Goal: Information Seeking & Learning: Learn about a topic

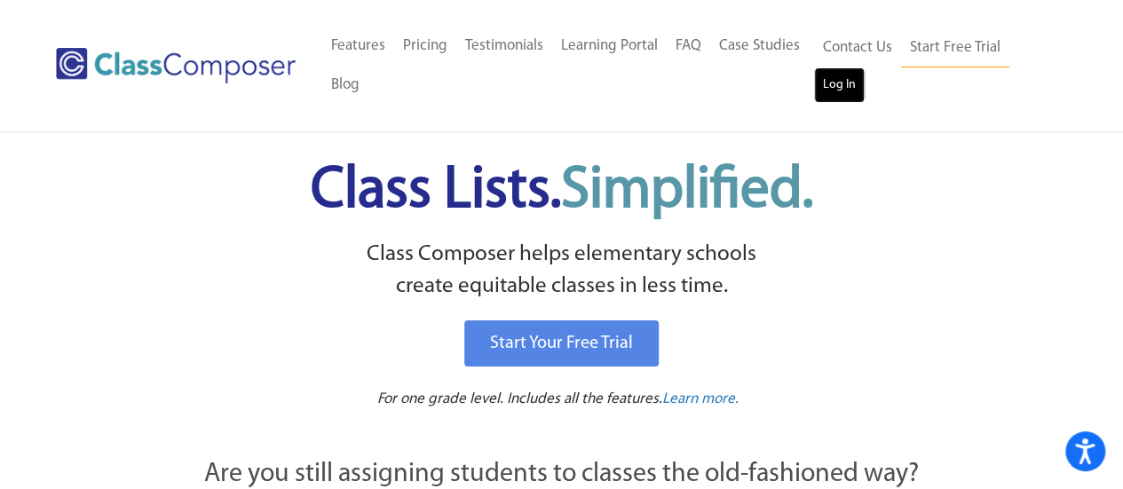
click at [834, 80] on link "Log In" at bounding box center [839, 85] width 51 height 36
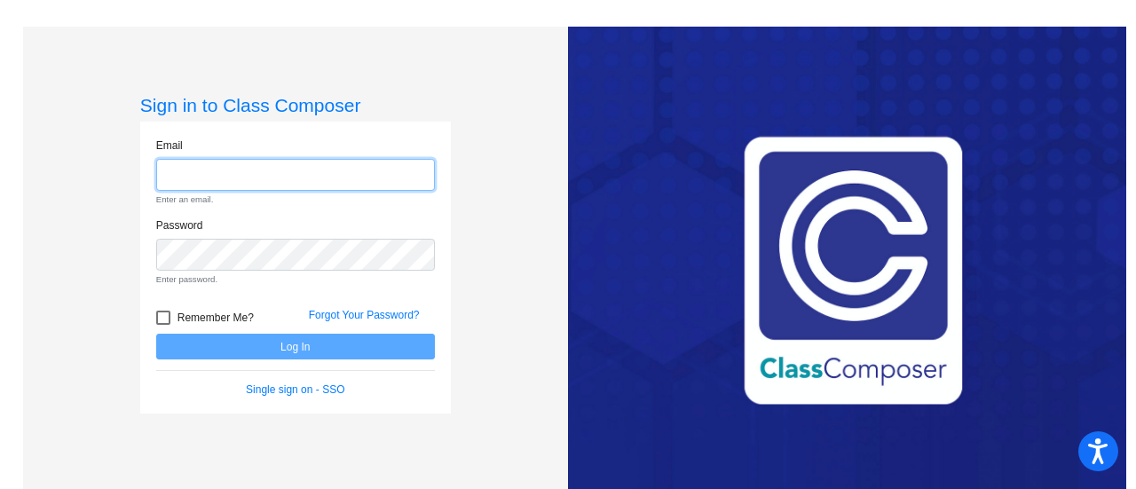
type input "[EMAIL_ADDRESS][PERSON_NAME][DOMAIN_NAME]"
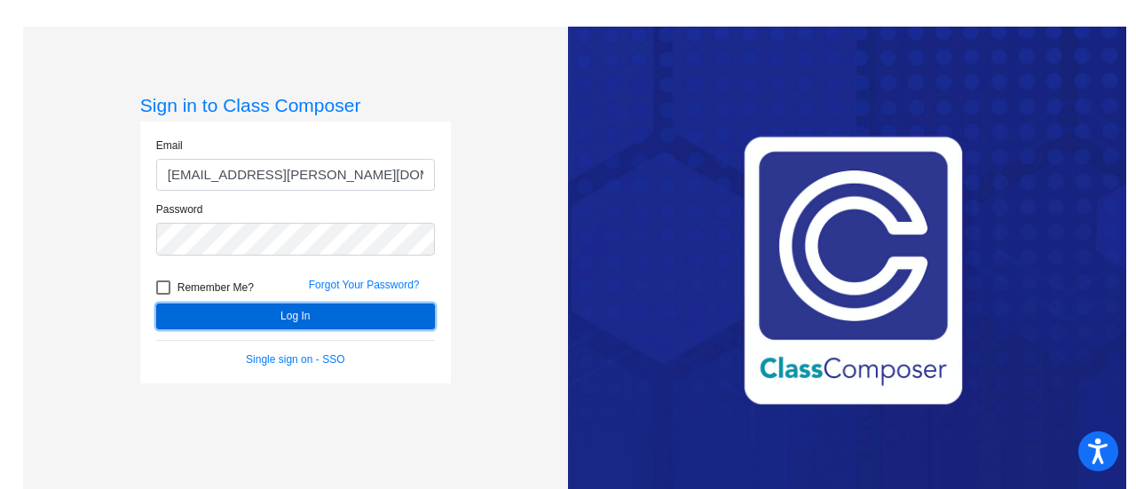
click at [323, 313] on button "Log In" at bounding box center [295, 317] width 279 height 26
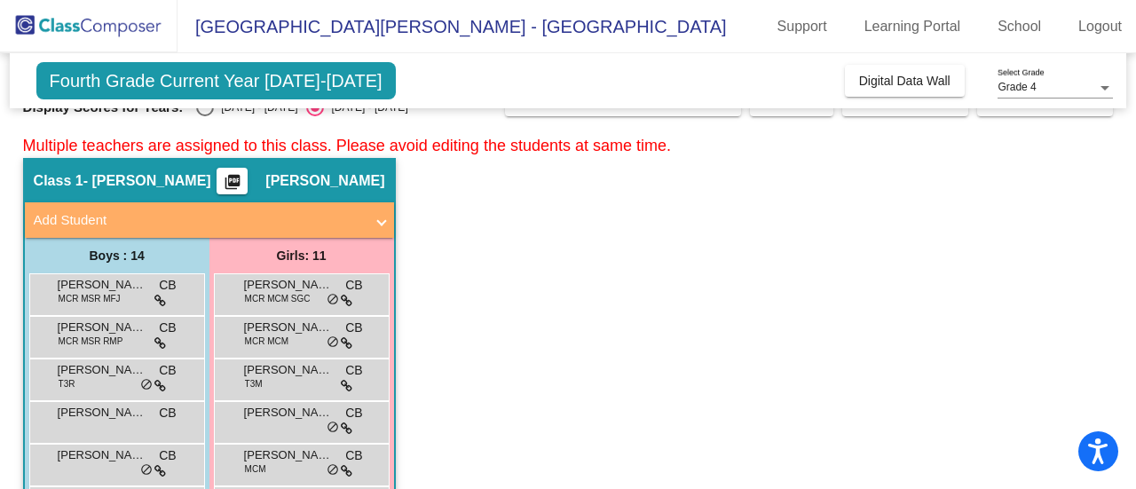
scroll to position [33, 0]
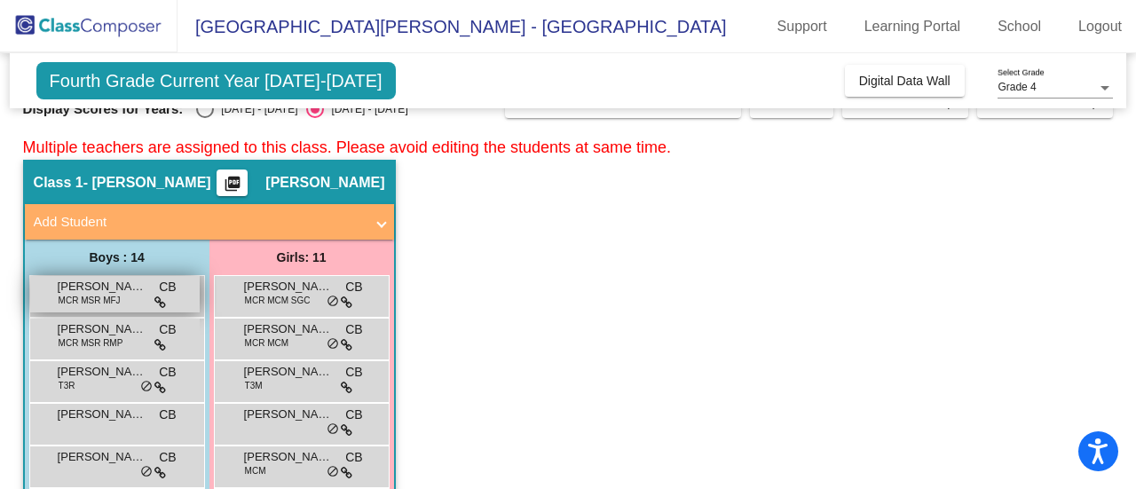
click at [99, 297] on span "MCR MSR MFJ" at bounding box center [90, 300] width 62 height 13
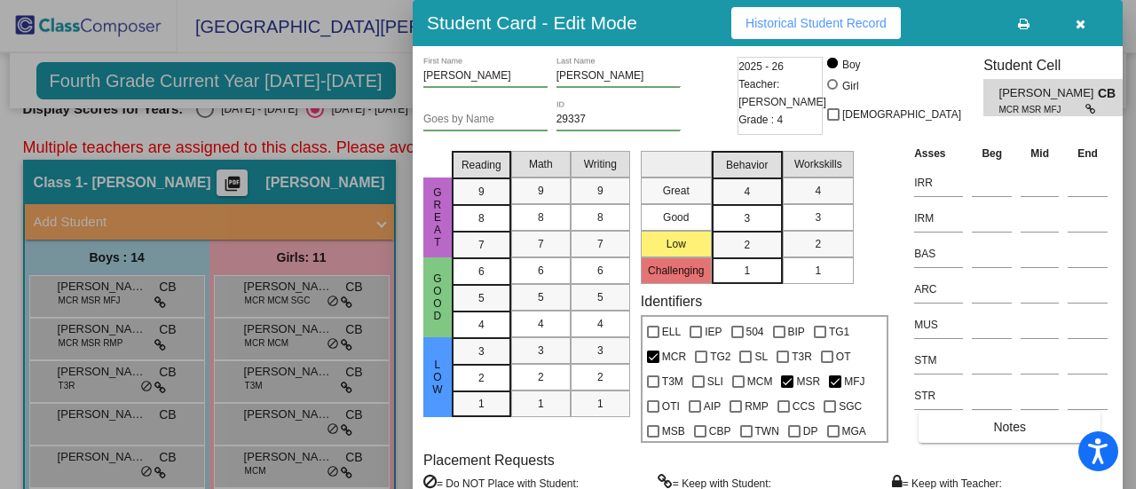
click at [840, 21] on span "Historical Student Record" at bounding box center [816, 23] width 141 height 14
click at [1076, 18] on icon "button" at bounding box center [1081, 24] width 10 height 12
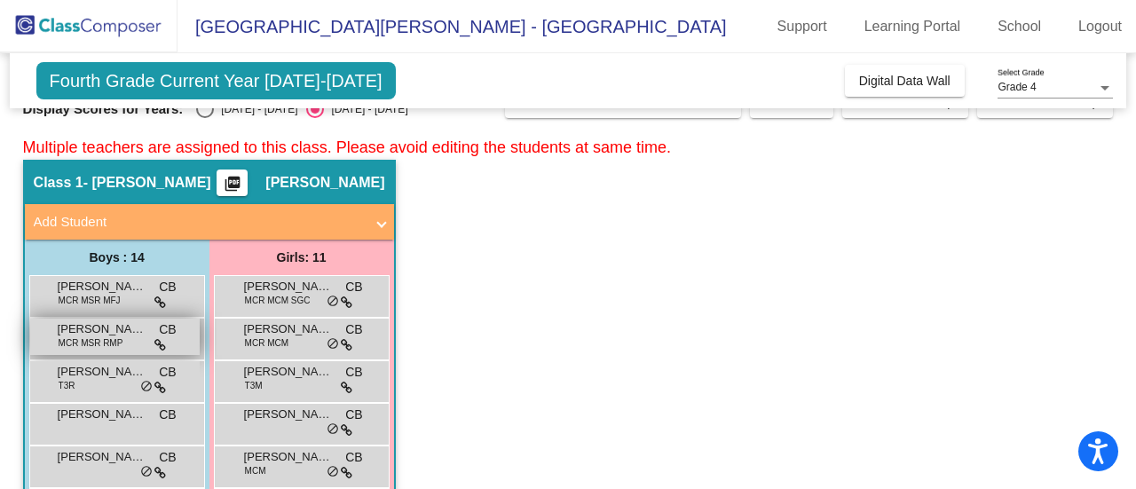
click at [89, 326] on span "[PERSON_NAME]" at bounding box center [102, 330] width 89 height 18
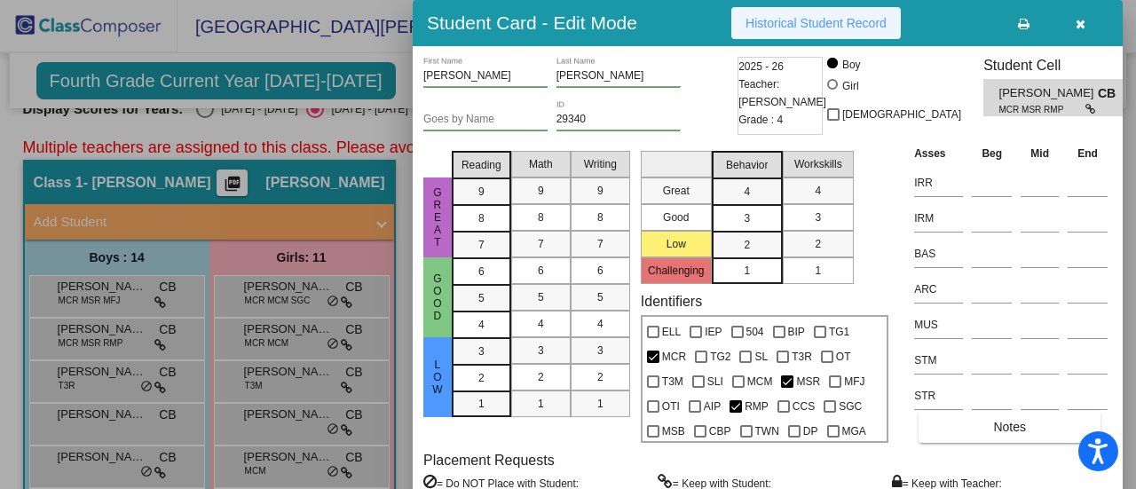
click at [830, 19] on span "Historical Student Record" at bounding box center [816, 23] width 141 height 14
click at [1083, 28] on icon "button" at bounding box center [1081, 24] width 10 height 12
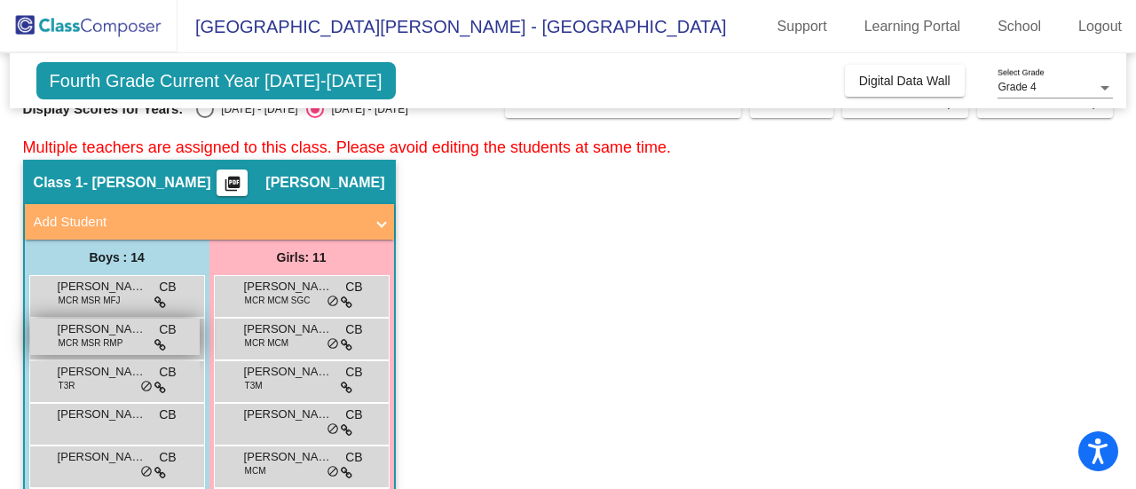
click at [158, 342] on icon at bounding box center [160, 345] width 12 height 12
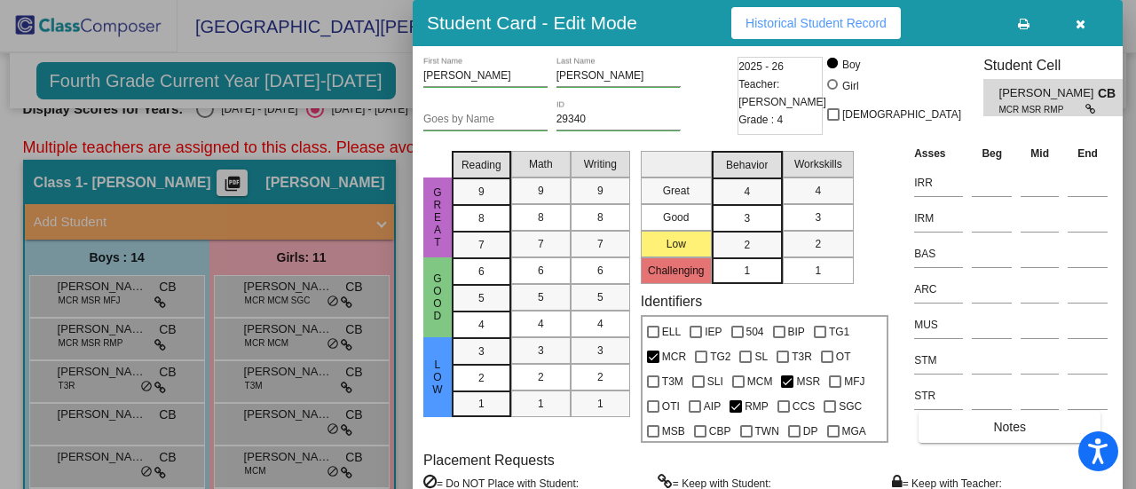
click at [1086, 109] on icon at bounding box center [1092, 109] width 12 height 11
click at [1086, 21] on button "button" at bounding box center [1080, 23] width 57 height 32
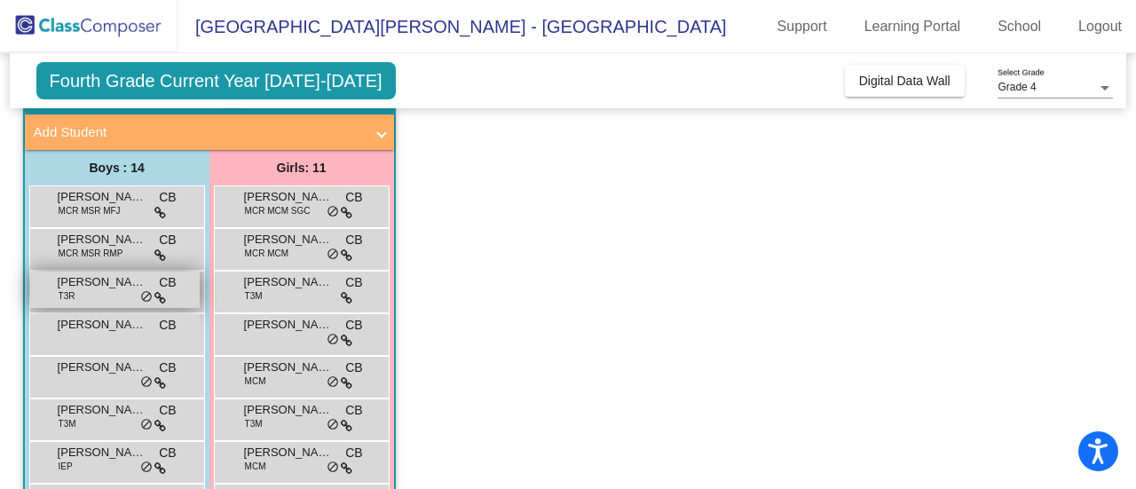
scroll to position [126, 0]
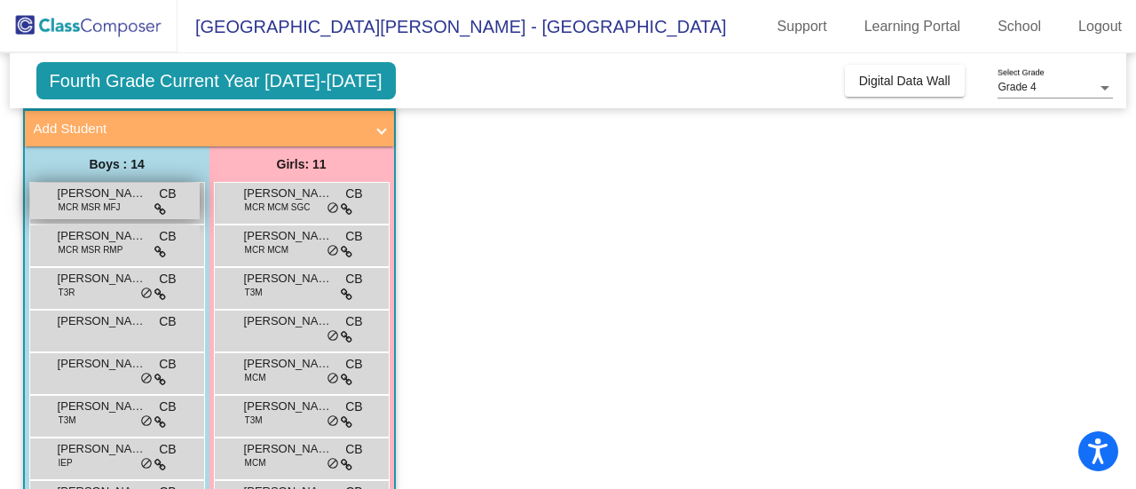
click at [91, 210] on span "MCR MSR MFJ" at bounding box center [90, 207] width 62 height 13
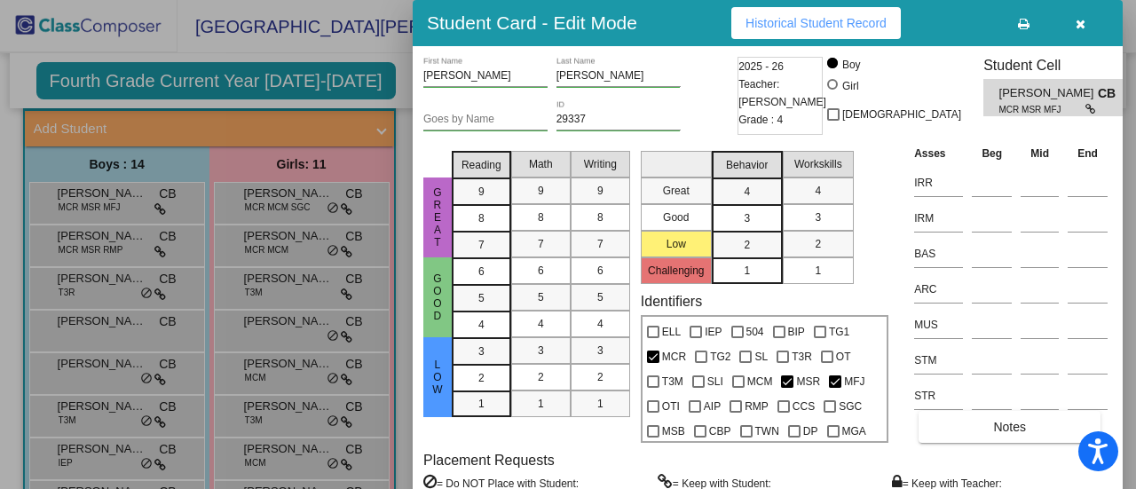
click at [793, 23] on span "Historical Student Record" at bounding box center [816, 23] width 141 height 14
click at [1083, 12] on button "button" at bounding box center [1080, 23] width 57 height 32
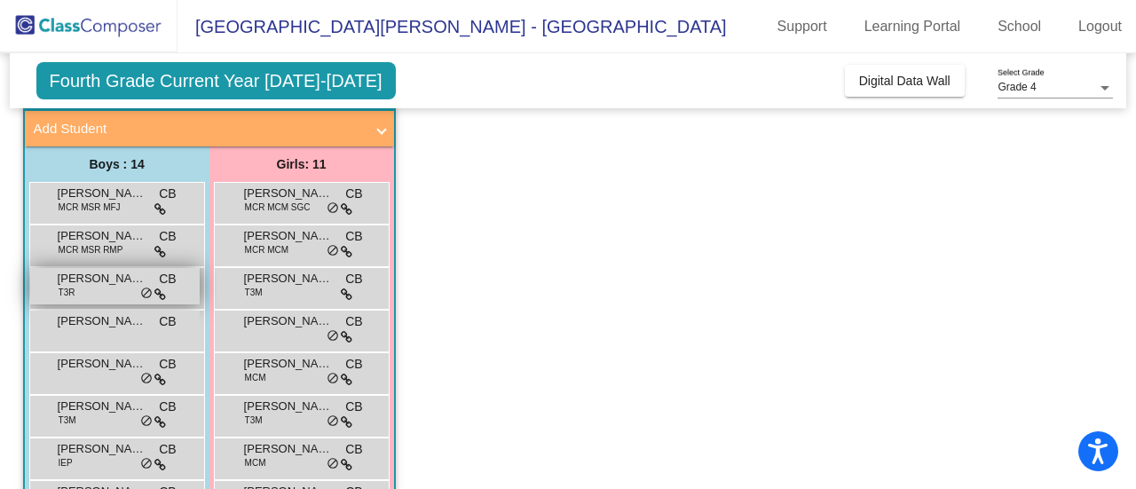
click at [98, 295] on div "[PERSON_NAME] T3R CB lock do_not_disturb_alt" at bounding box center [115, 286] width 170 height 36
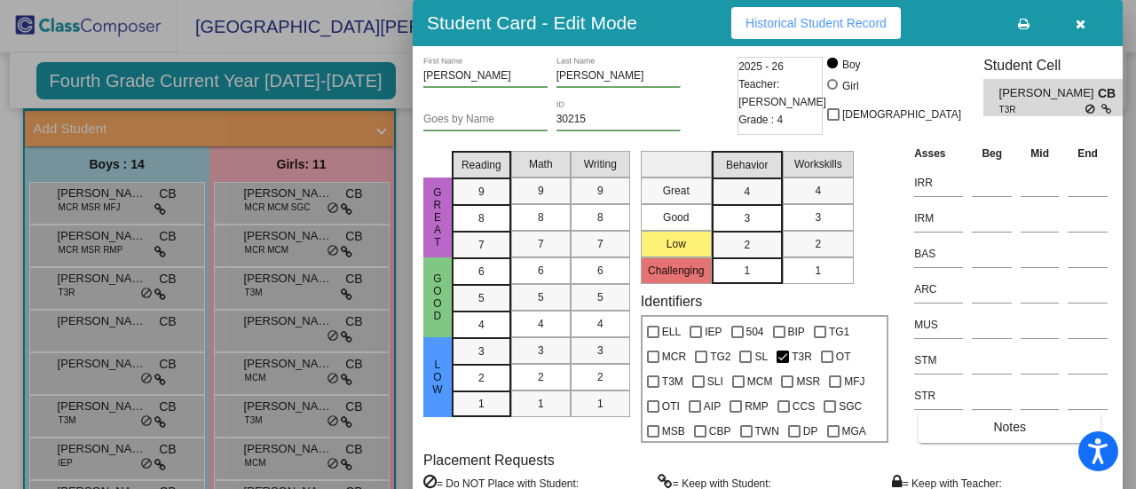
click at [840, 16] on span "Historical Student Record" at bounding box center [816, 23] width 141 height 14
click at [133, 267] on div at bounding box center [568, 244] width 1136 height 489
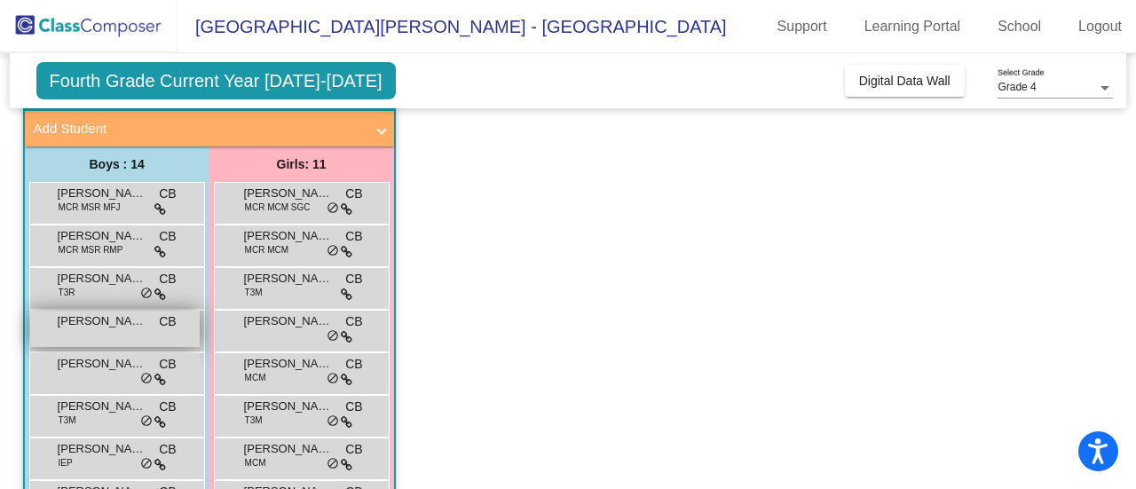
click at [92, 328] on span "[PERSON_NAME]" at bounding box center [102, 322] width 89 height 18
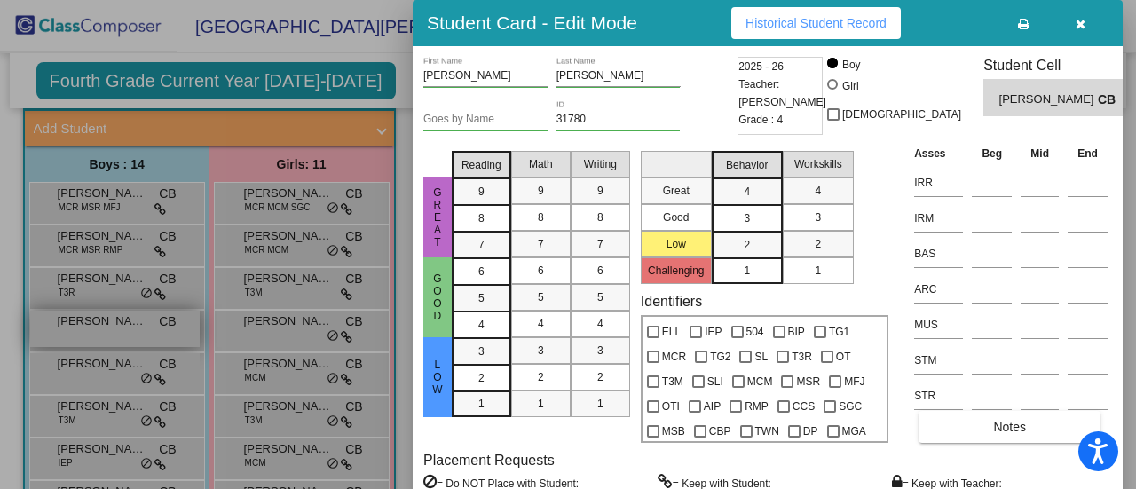
click at [92, 328] on div at bounding box center [568, 244] width 1136 height 489
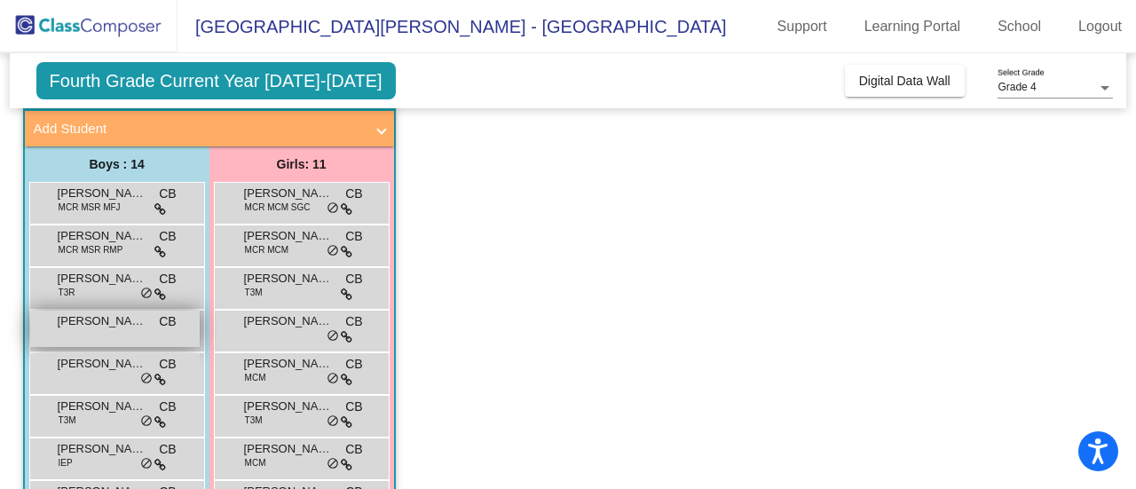
click at [98, 329] on span "[PERSON_NAME]" at bounding box center [102, 322] width 89 height 18
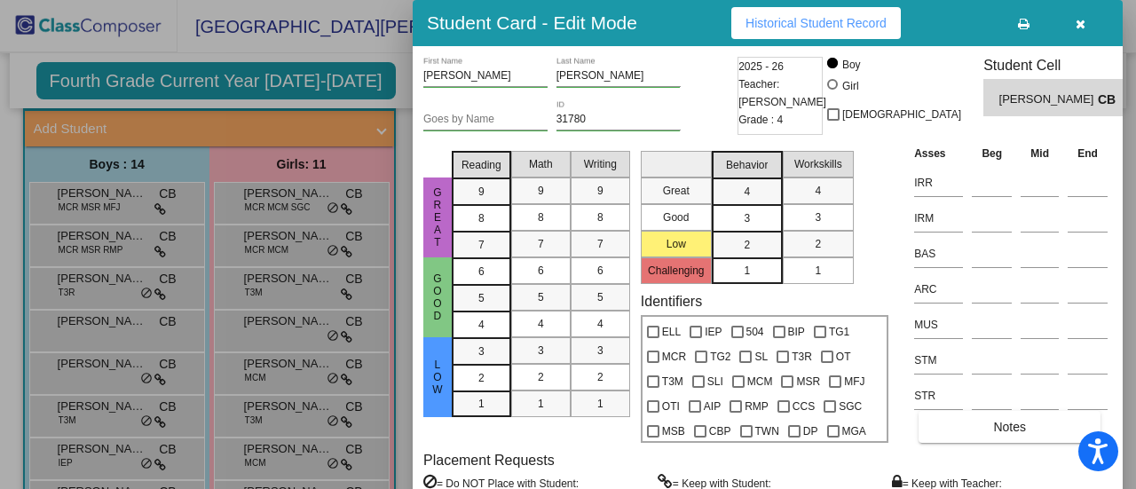
click at [799, 30] on button "Historical Student Record" at bounding box center [817, 23] width 170 height 32
click at [87, 344] on div at bounding box center [568, 244] width 1136 height 489
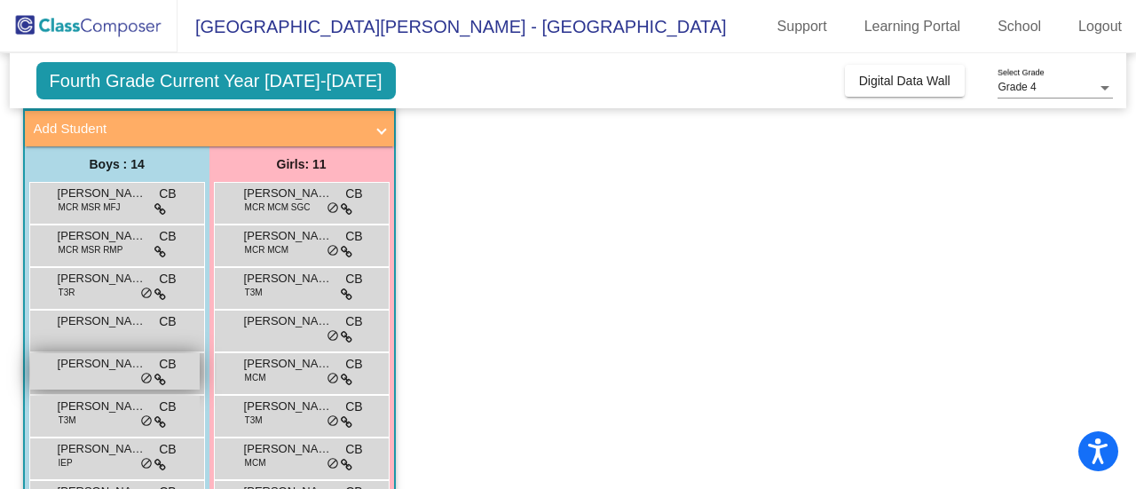
click at [83, 367] on span "[PERSON_NAME]" at bounding box center [102, 364] width 89 height 18
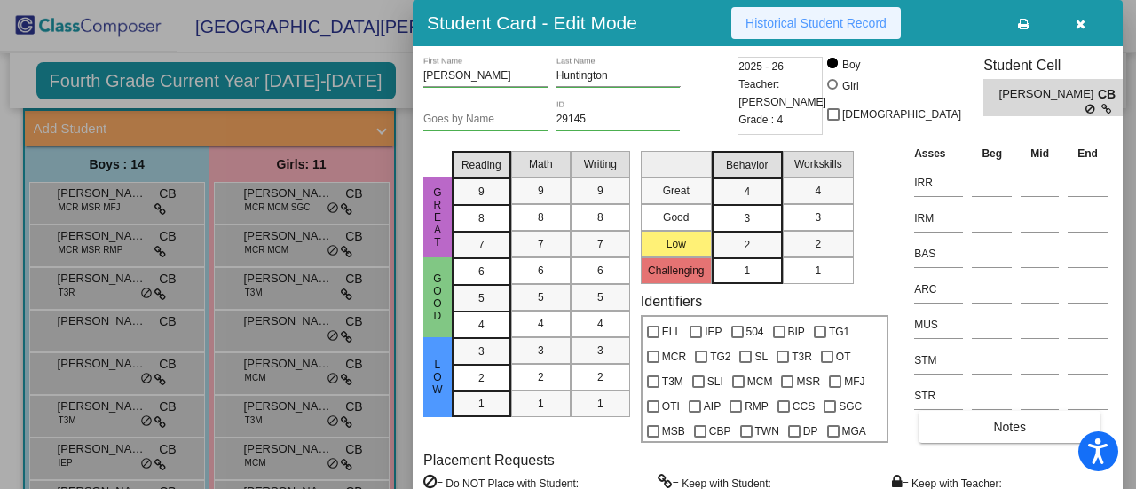
click at [843, 22] on span "Historical Student Record" at bounding box center [816, 23] width 141 height 14
click at [55, 377] on div at bounding box center [568, 244] width 1136 height 489
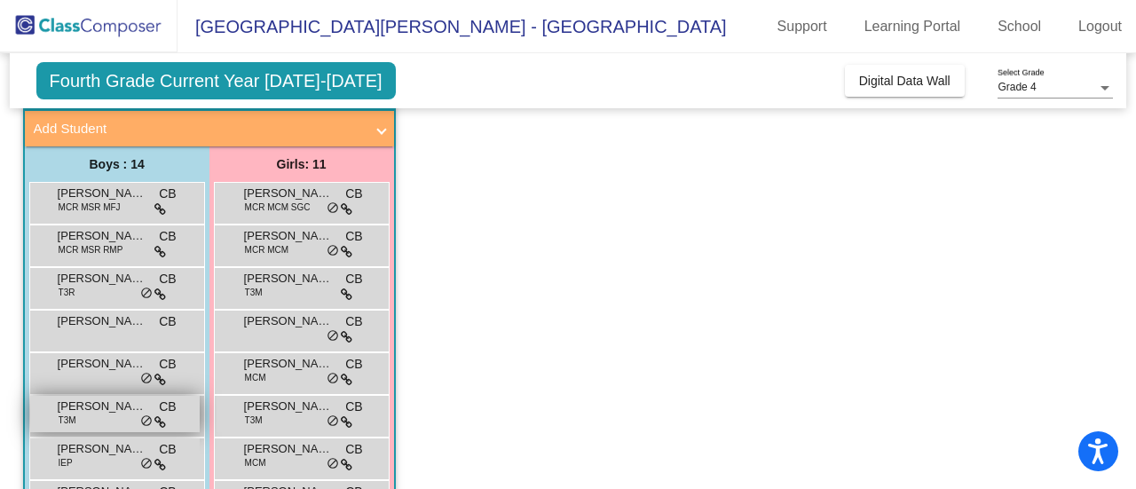
click at [75, 423] on span "T3M" at bounding box center [68, 420] width 18 height 13
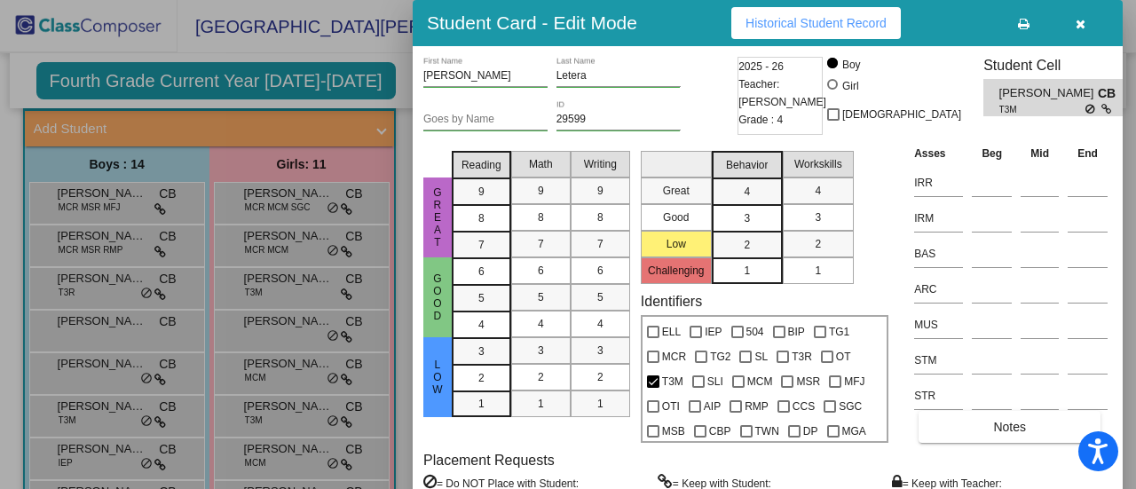
click at [801, 20] on span "Historical Student Record" at bounding box center [816, 23] width 141 height 14
click at [194, 305] on div at bounding box center [568, 244] width 1136 height 489
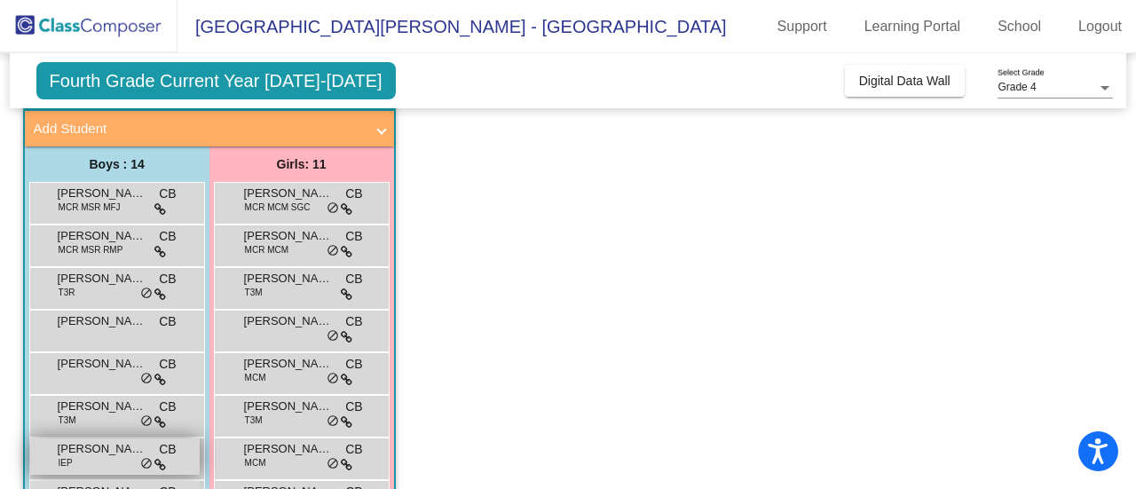
click at [78, 449] on span "[PERSON_NAME]" at bounding box center [102, 449] width 89 height 18
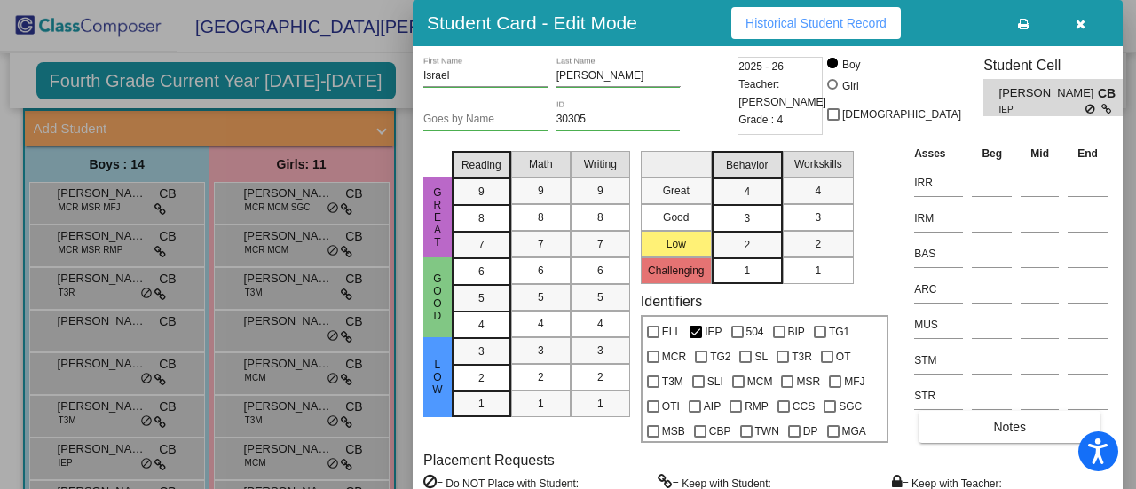
click at [839, 24] on span "Historical Student Record" at bounding box center [816, 23] width 141 height 14
click at [110, 235] on div at bounding box center [568, 244] width 1136 height 489
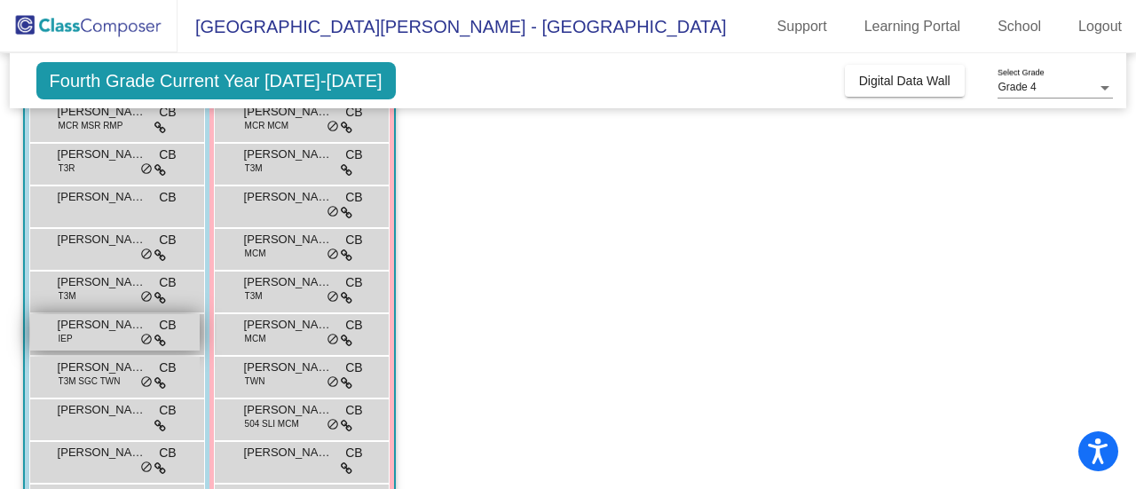
scroll to position [251, 0]
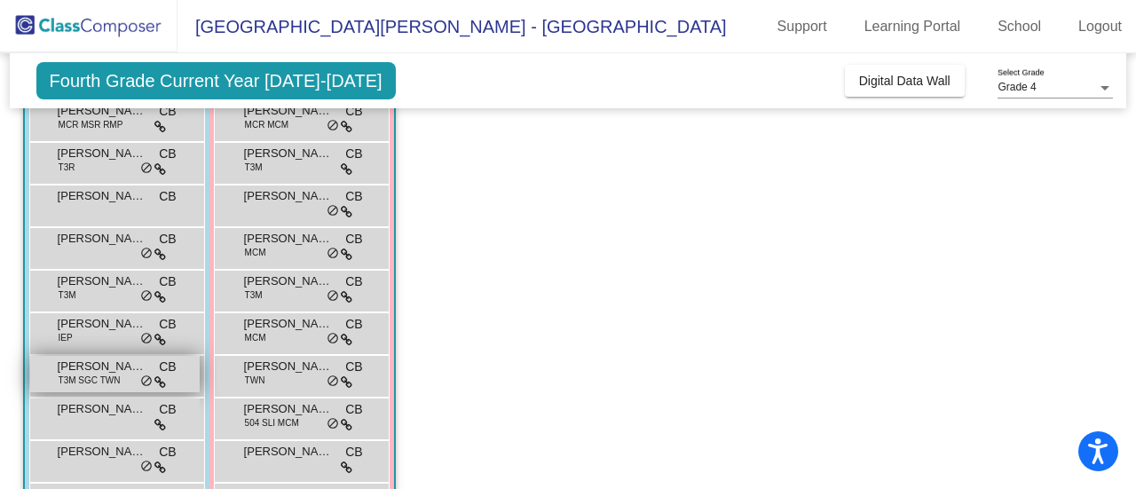
click at [95, 360] on span "[PERSON_NAME]" at bounding box center [102, 367] width 89 height 18
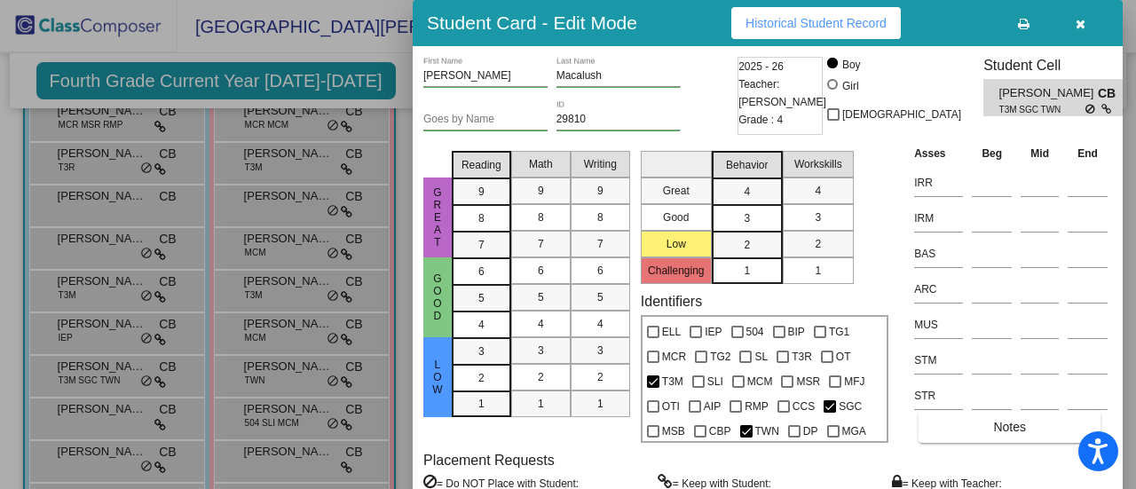
click at [770, 24] on span "Historical Student Record" at bounding box center [816, 23] width 141 height 14
click at [142, 418] on div at bounding box center [568, 244] width 1136 height 489
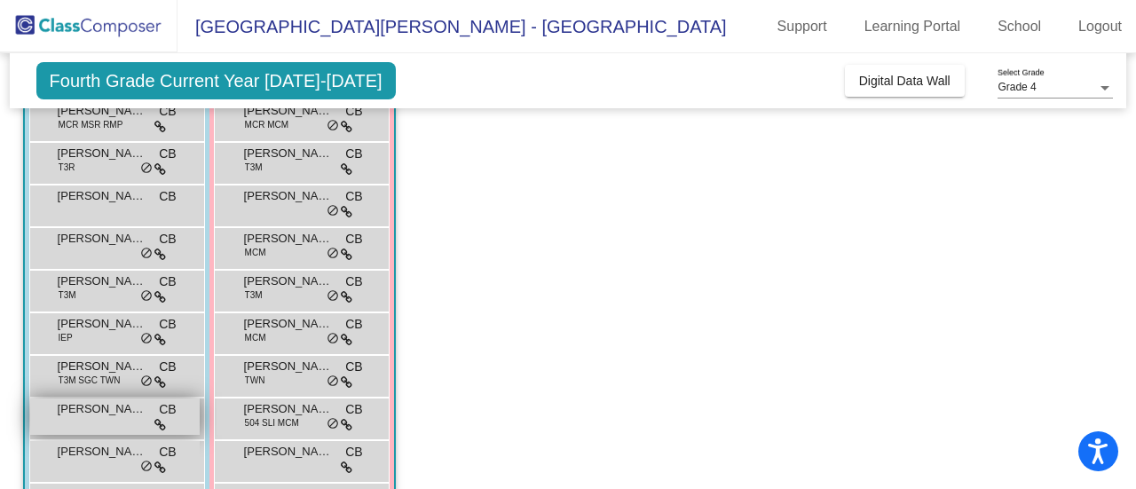
click at [75, 422] on div "[PERSON_NAME] CB lock do_not_disturb_alt" at bounding box center [115, 417] width 170 height 36
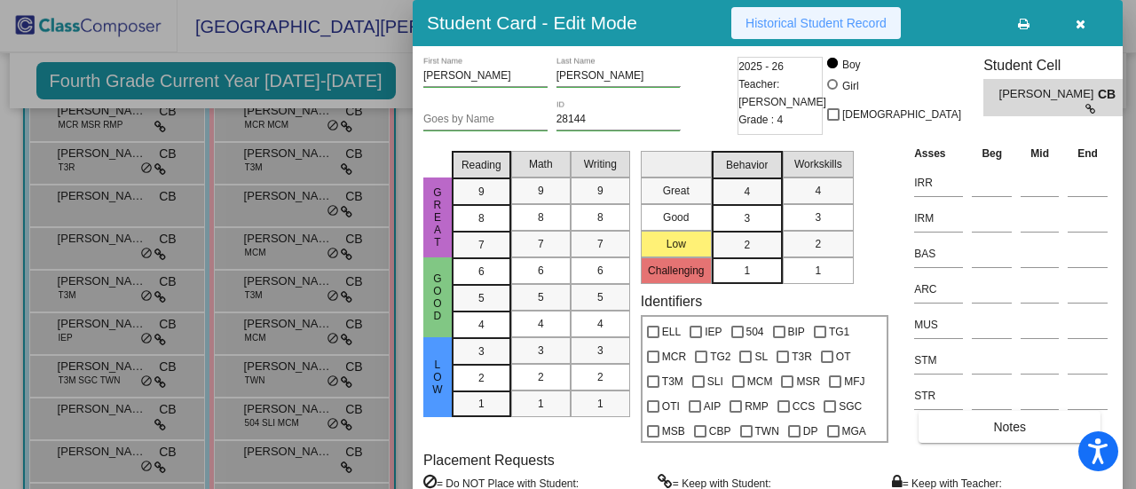
click at [842, 21] on span "Historical Student Record" at bounding box center [816, 23] width 141 height 14
click at [197, 277] on div at bounding box center [568, 244] width 1136 height 489
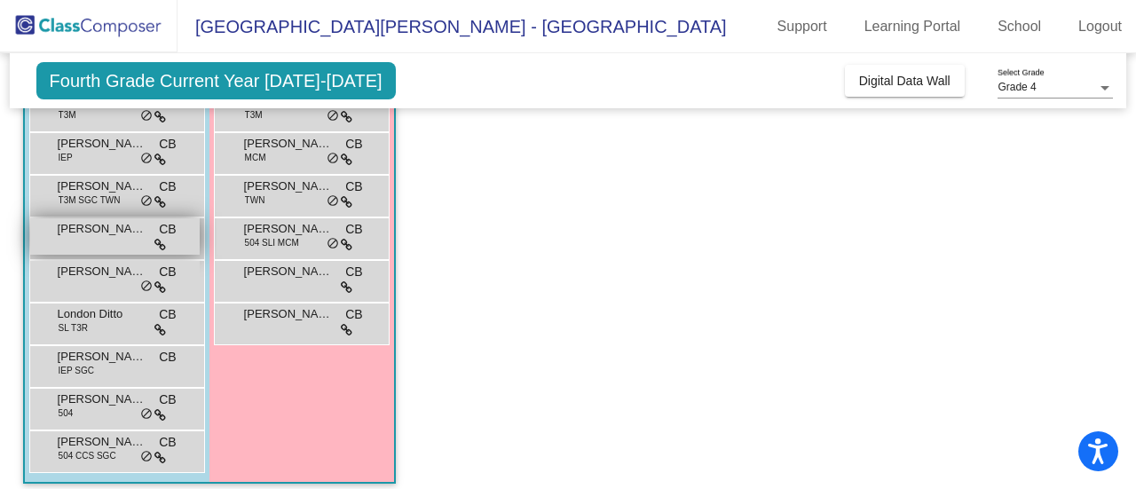
scroll to position [444, 0]
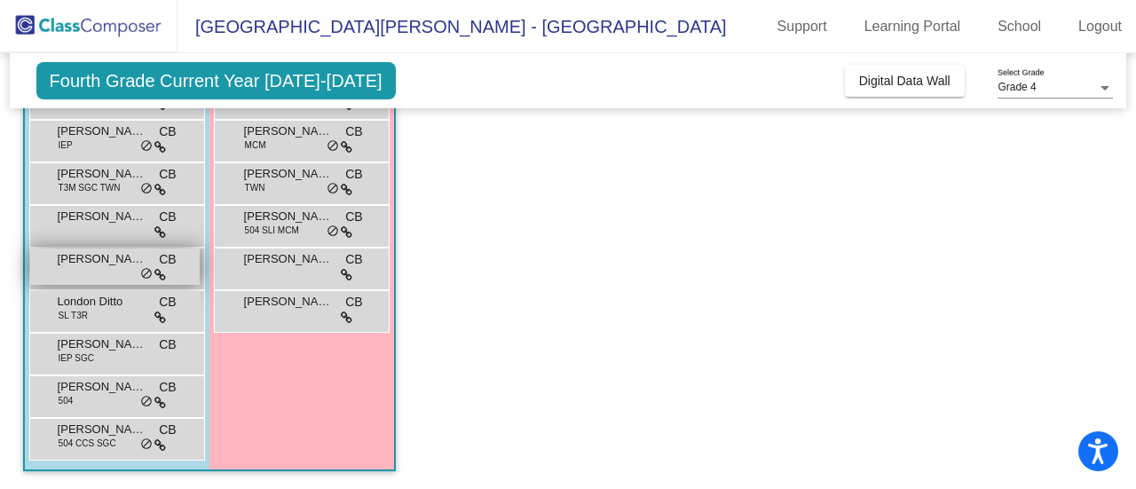
click at [80, 267] on div "[PERSON_NAME] [PERSON_NAME] lock do_not_disturb_alt" at bounding box center [115, 267] width 170 height 36
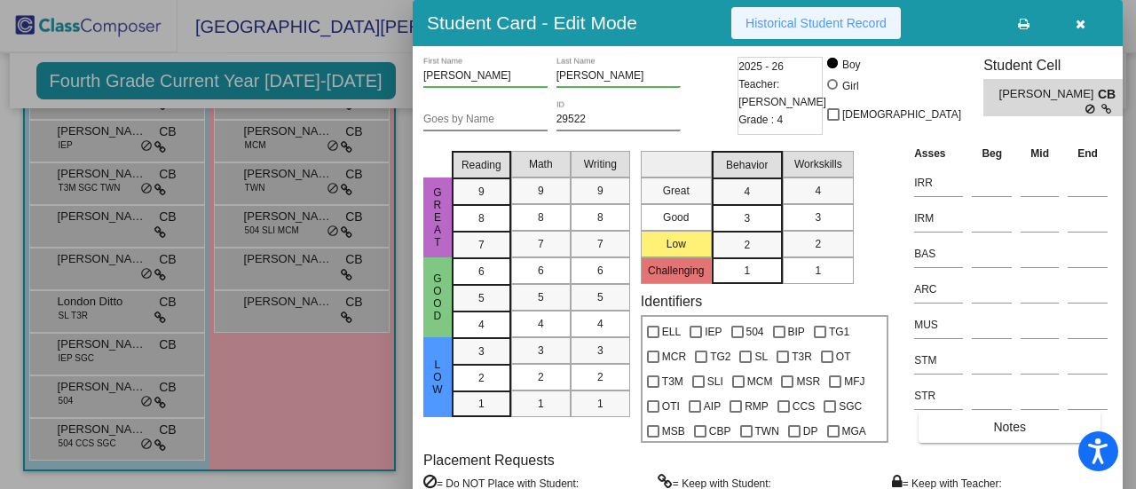
click at [829, 20] on span "Historical Student Record" at bounding box center [816, 23] width 141 height 14
click at [98, 292] on div at bounding box center [568, 244] width 1136 height 489
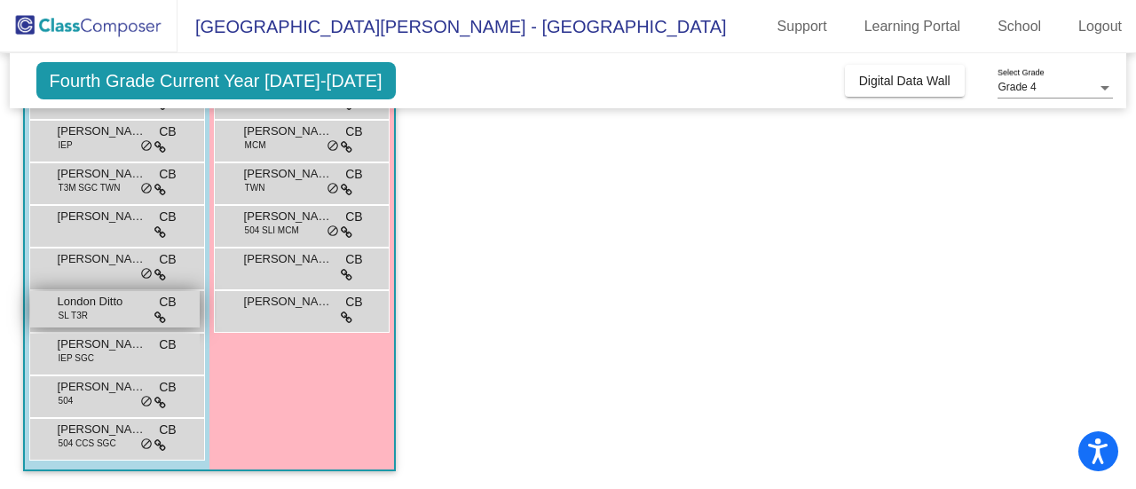
click at [86, 303] on span "London Ditto" at bounding box center [102, 302] width 89 height 18
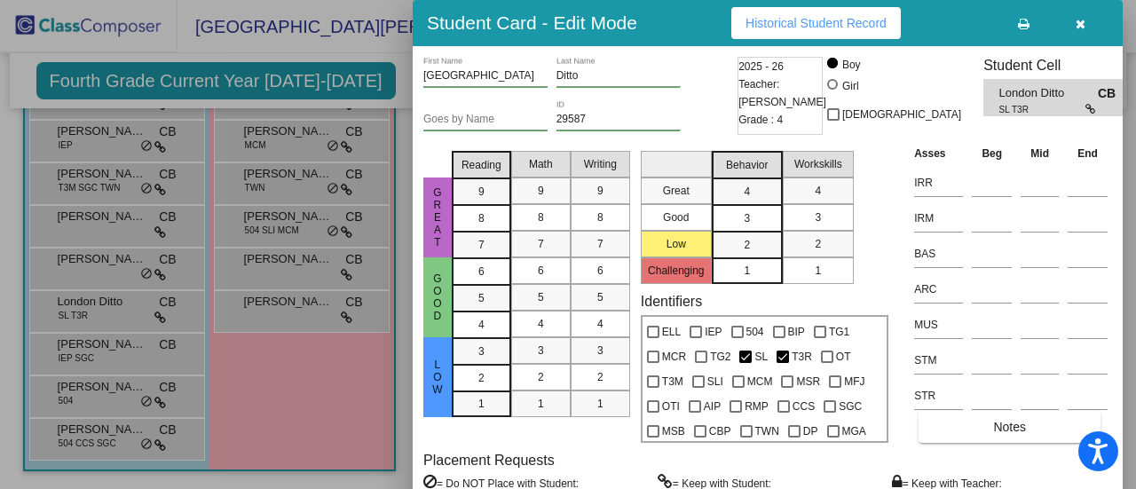
click at [798, 14] on button "Historical Student Record" at bounding box center [817, 23] width 170 height 32
click at [123, 349] on div at bounding box center [568, 244] width 1136 height 489
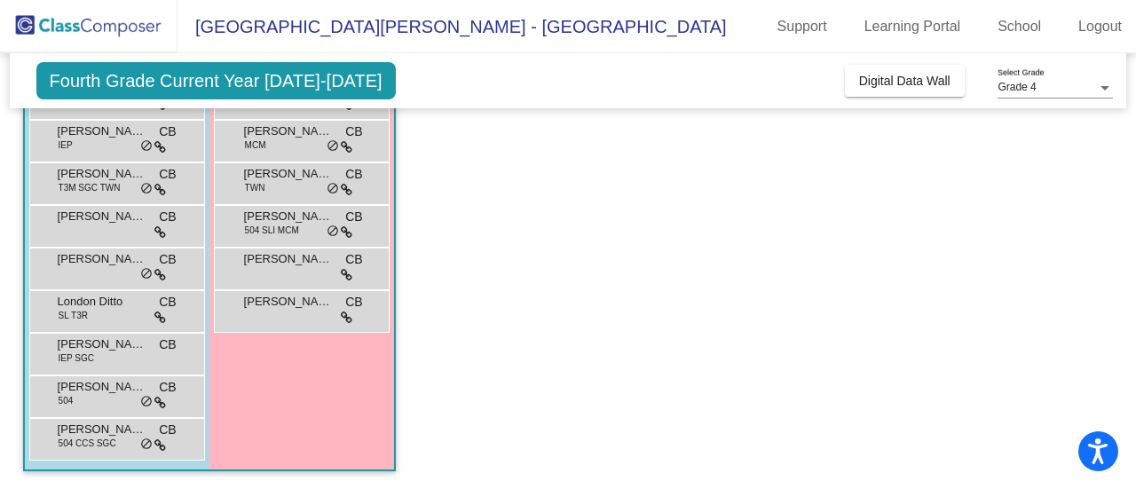
click at [123, 349] on span "[PERSON_NAME]" at bounding box center [102, 345] width 89 height 18
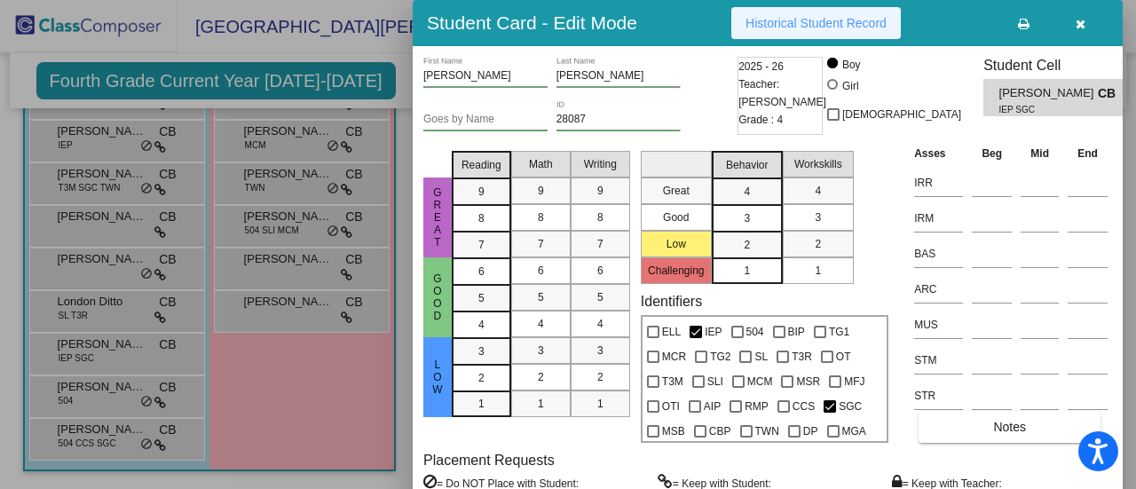
click at [821, 19] on span "Historical Student Record" at bounding box center [816, 23] width 141 height 14
click at [91, 386] on div at bounding box center [568, 244] width 1136 height 489
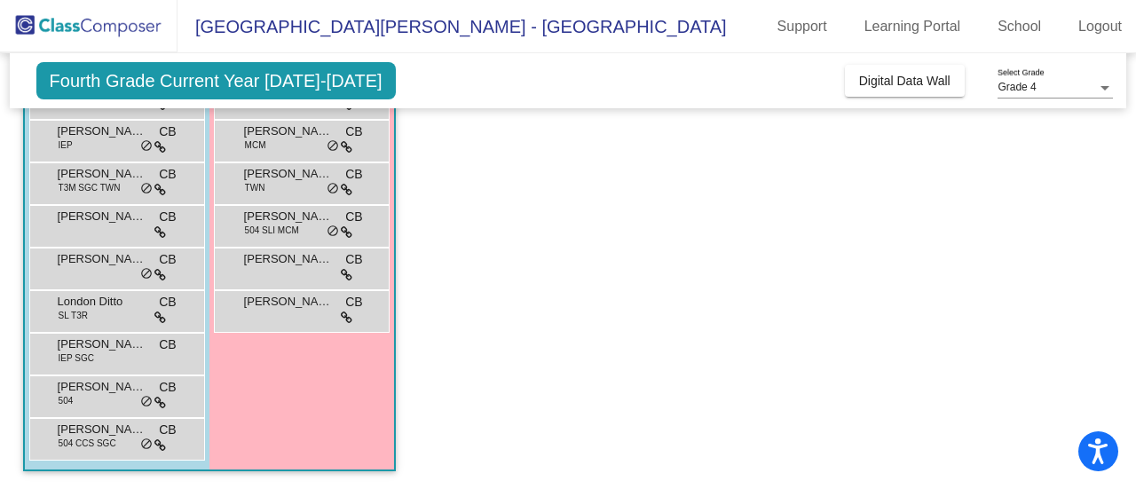
click at [91, 386] on span "[PERSON_NAME]" at bounding box center [102, 387] width 89 height 18
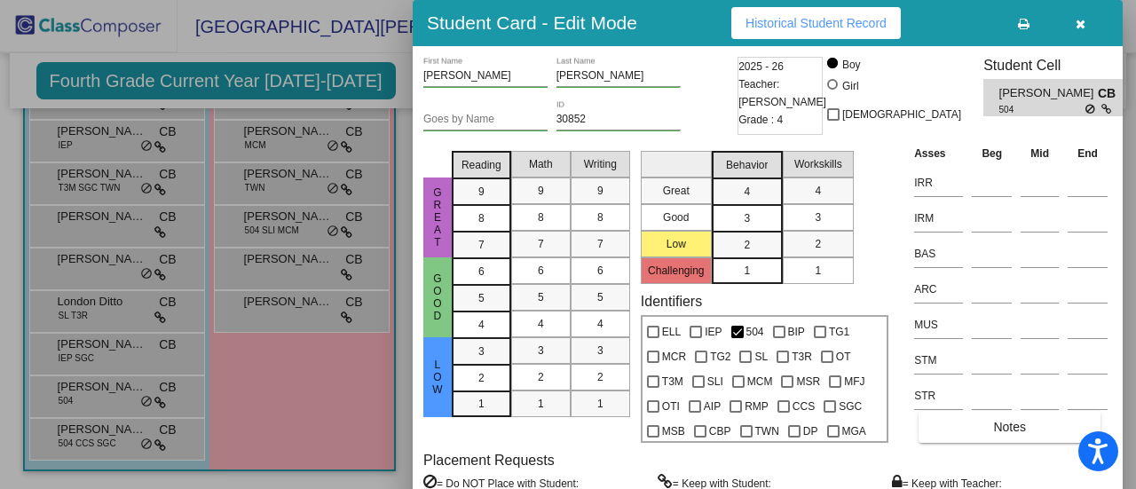
click at [785, 32] on button "Historical Student Record" at bounding box center [817, 23] width 170 height 32
click at [211, 426] on div at bounding box center [568, 244] width 1136 height 489
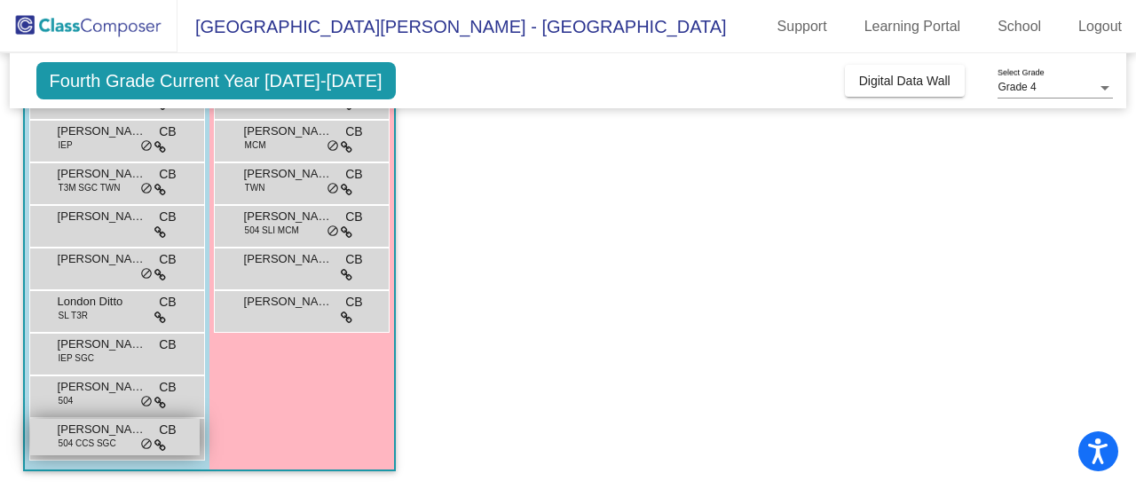
click at [104, 441] on span "504 CCS SGC" at bounding box center [88, 443] width 58 height 13
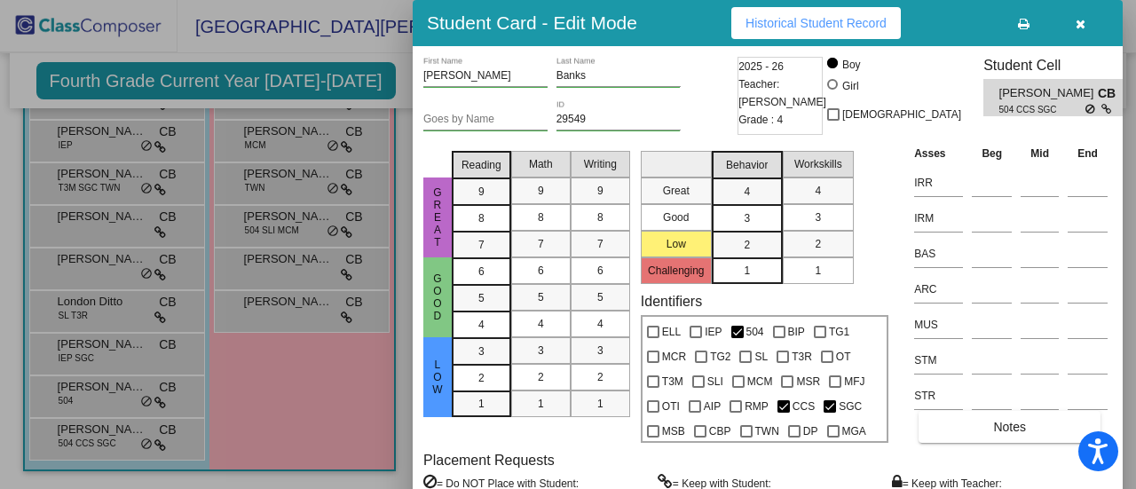
click at [759, 28] on span "Historical Student Record" at bounding box center [816, 23] width 141 height 14
click at [342, 394] on div at bounding box center [568, 244] width 1136 height 489
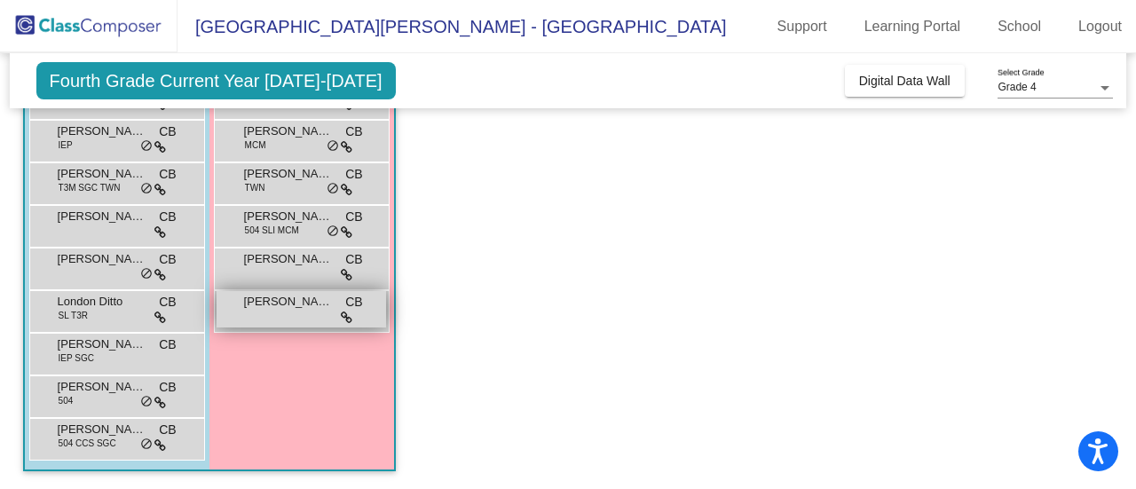
scroll to position [0, 0]
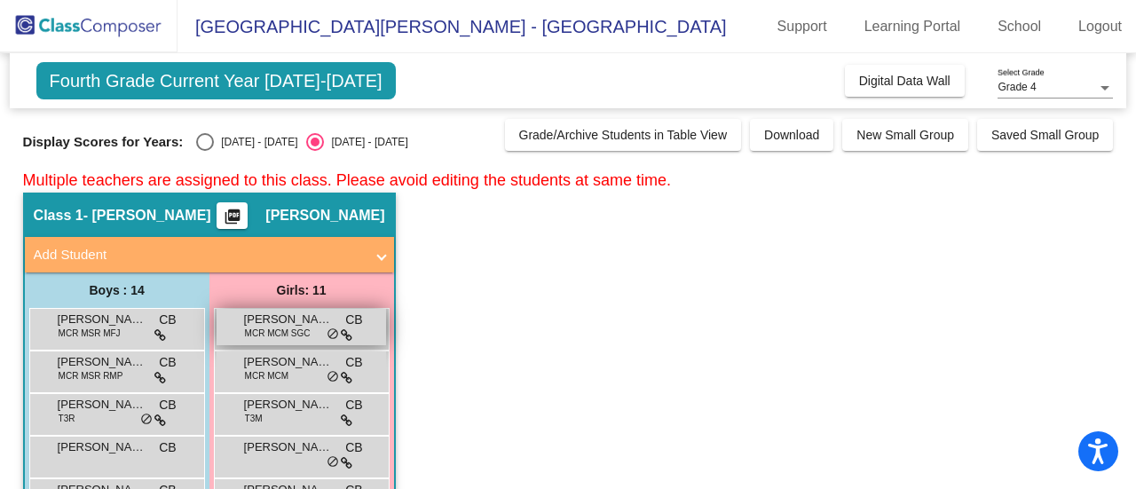
click at [301, 321] on span "[PERSON_NAME]" at bounding box center [288, 320] width 89 height 18
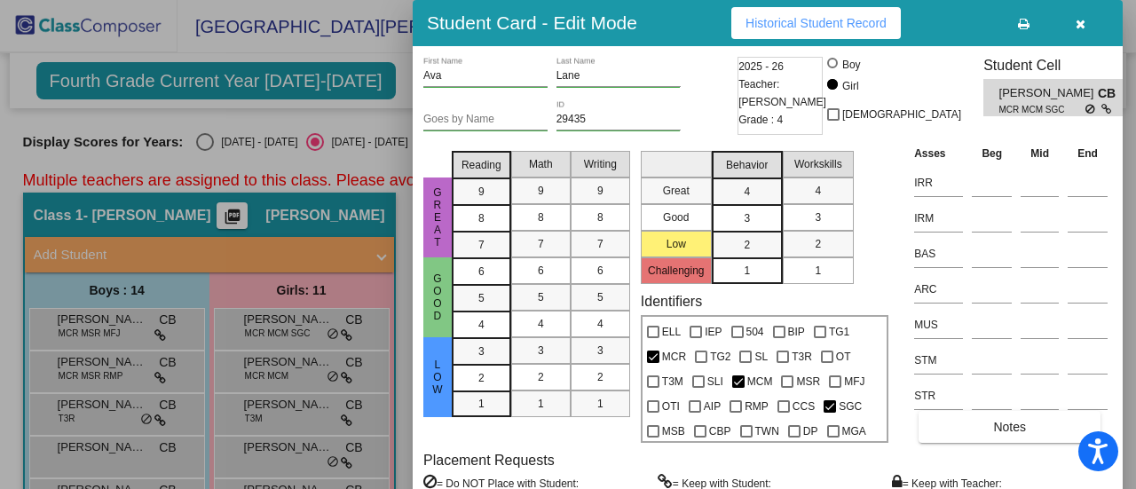
click at [780, 12] on button "Historical Student Record" at bounding box center [817, 23] width 170 height 32
click at [808, 28] on span "Historical Student Record" at bounding box center [816, 23] width 141 height 14
click at [331, 342] on div at bounding box center [568, 244] width 1136 height 489
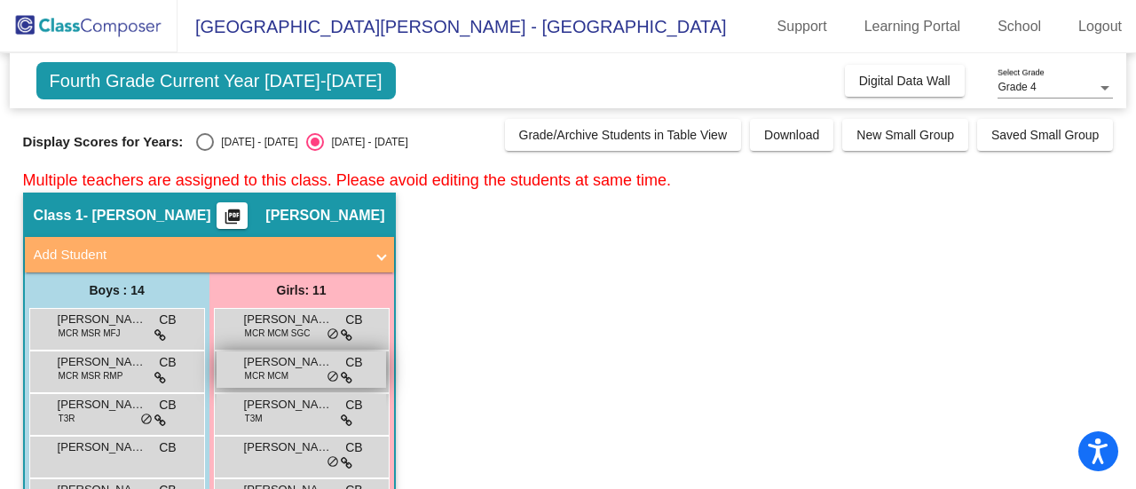
click at [289, 375] on div "[PERSON_NAME] MCR MCM CB lock do_not_disturb_alt" at bounding box center [302, 370] width 170 height 36
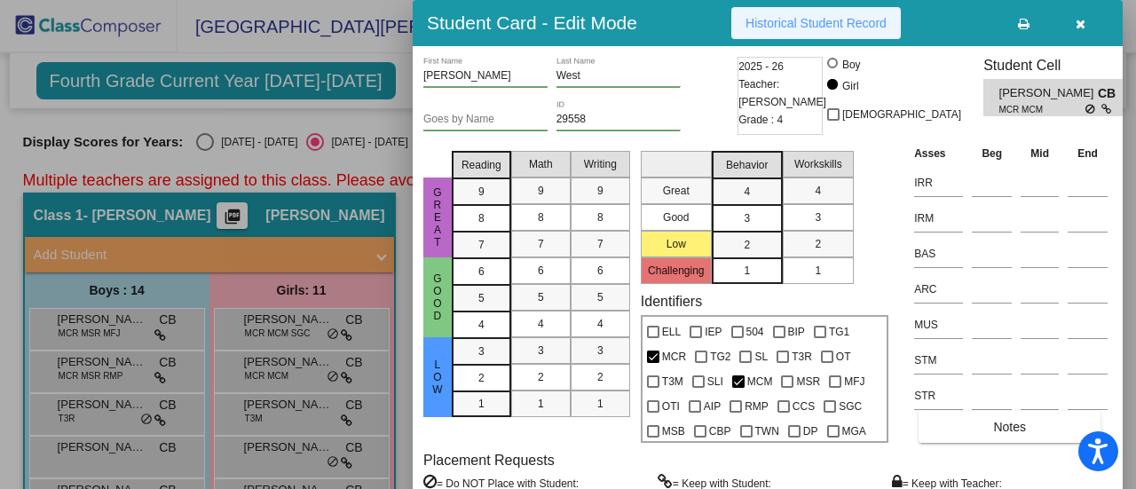
click at [786, 31] on button "Historical Student Record" at bounding box center [817, 23] width 170 height 32
click at [319, 384] on div at bounding box center [568, 244] width 1136 height 489
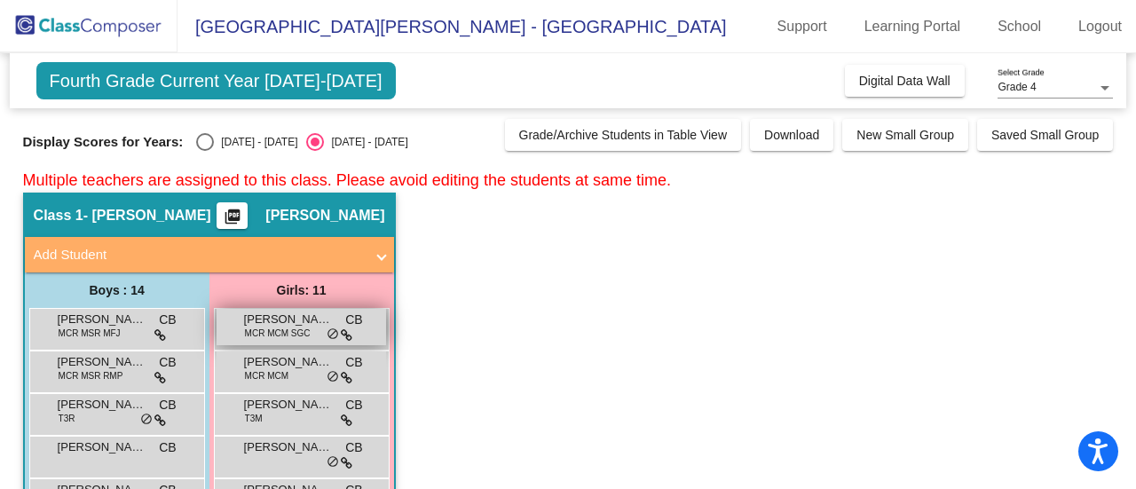
click at [301, 322] on span "[PERSON_NAME]" at bounding box center [288, 320] width 89 height 18
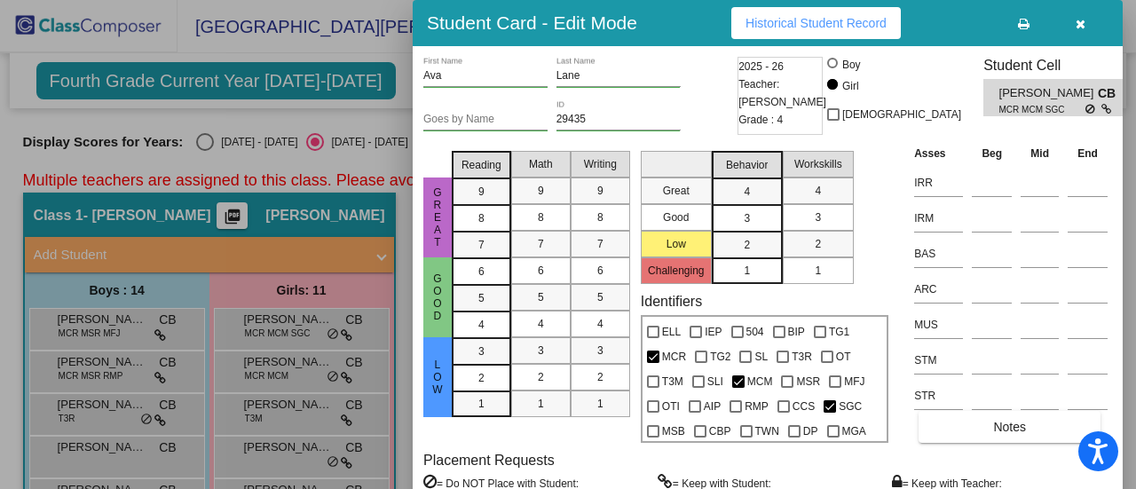
click at [870, 13] on button "Historical Student Record" at bounding box center [817, 23] width 170 height 32
click at [291, 401] on div at bounding box center [568, 244] width 1136 height 489
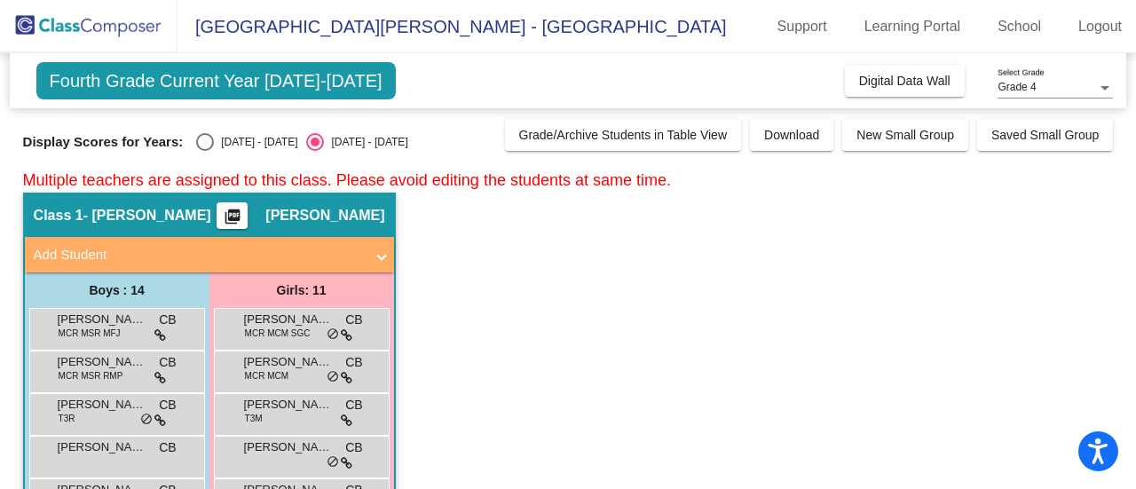
click at [291, 401] on span "[PERSON_NAME]" at bounding box center [288, 405] width 89 height 18
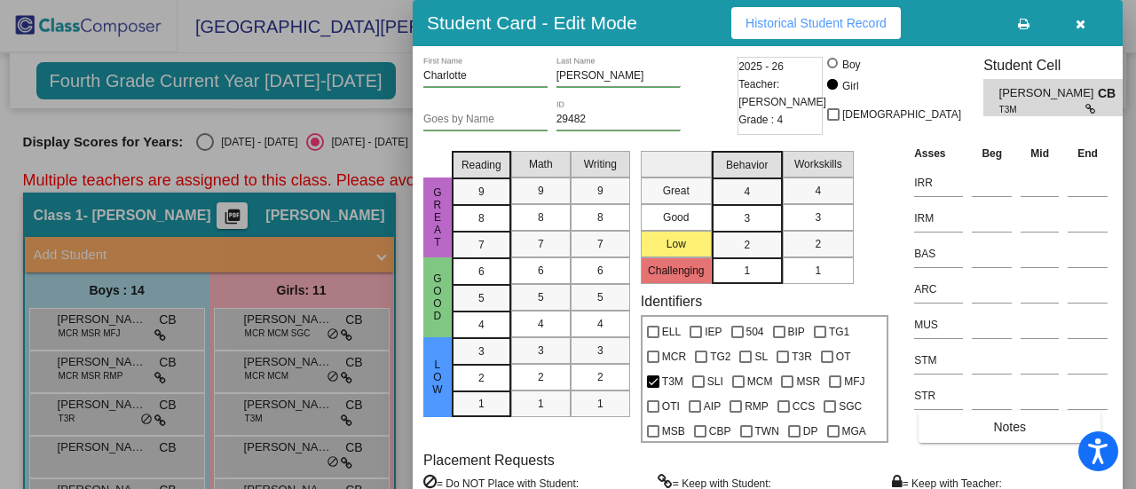
click at [811, 13] on button "Historical Student Record" at bounding box center [817, 23] width 170 height 32
click at [260, 392] on div at bounding box center [568, 244] width 1136 height 489
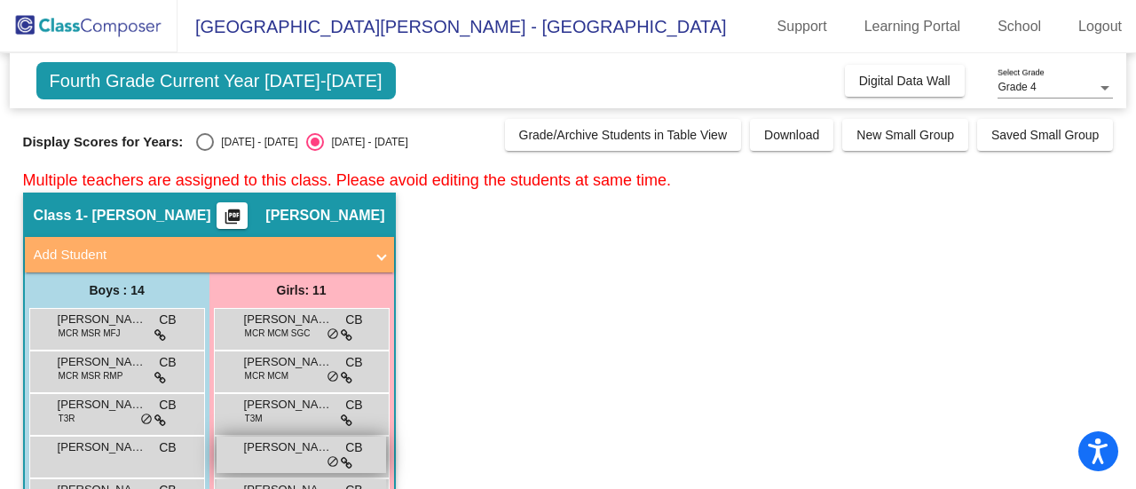
click at [256, 447] on span "[PERSON_NAME]" at bounding box center [288, 448] width 89 height 18
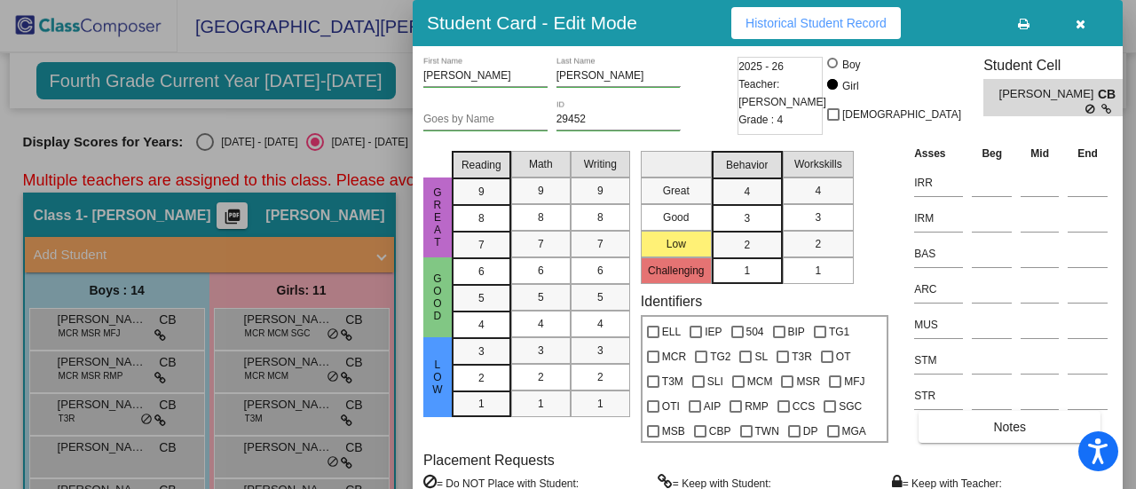
click at [830, 31] on button "Historical Student Record" at bounding box center [817, 23] width 170 height 32
click at [266, 321] on div at bounding box center [568, 244] width 1136 height 489
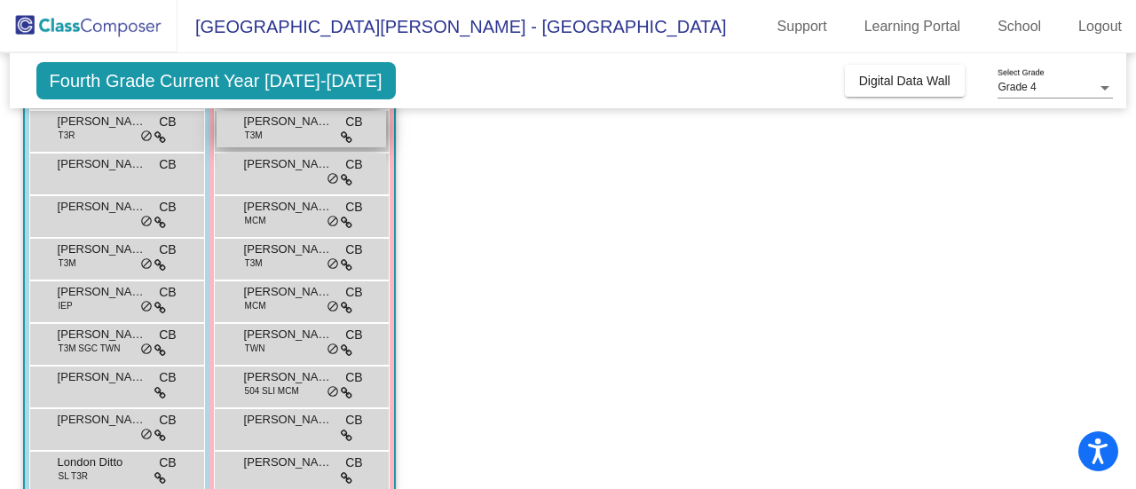
scroll to position [284, 0]
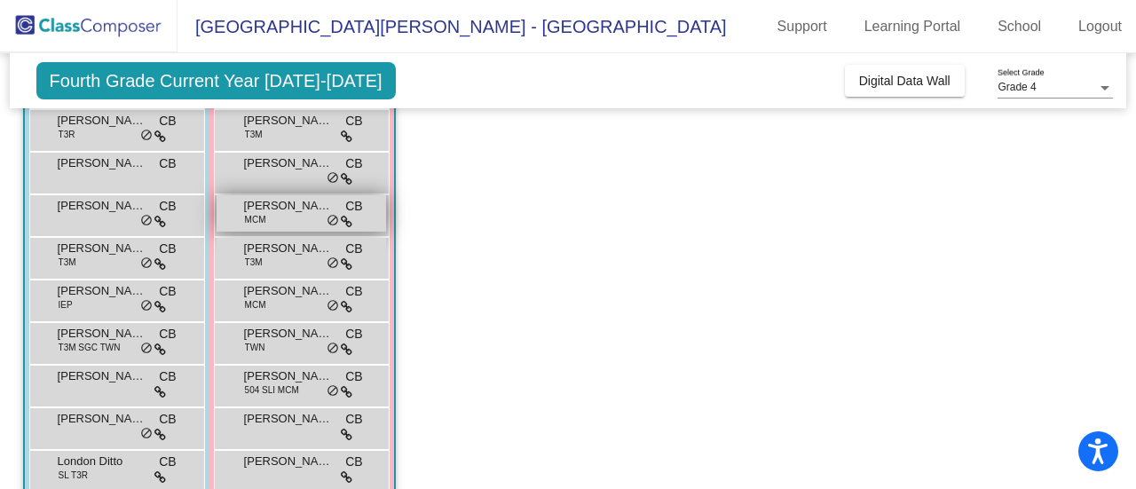
click at [270, 214] on div "[PERSON_NAME] MCM CB lock do_not_disturb_alt" at bounding box center [302, 213] width 170 height 36
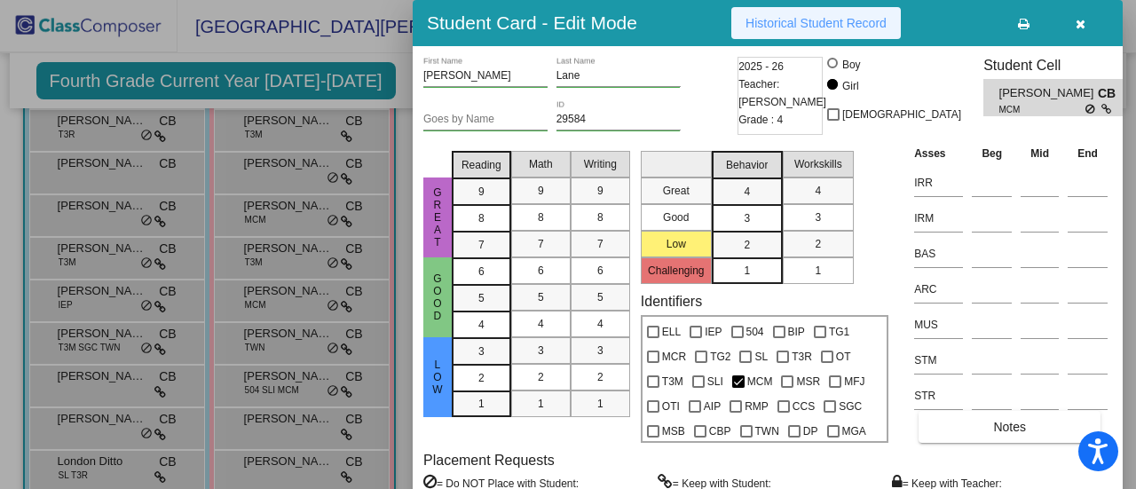
click at [776, 8] on button "Historical Student Record" at bounding box center [817, 23] width 170 height 32
click at [347, 281] on div at bounding box center [568, 244] width 1136 height 489
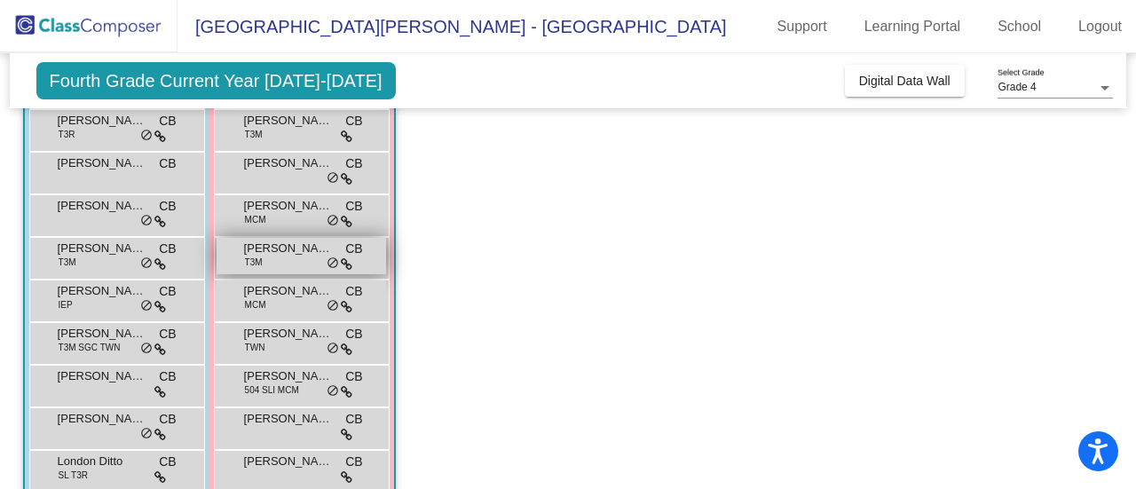
click at [288, 249] on span "[PERSON_NAME]" at bounding box center [288, 249] width 89 height 18
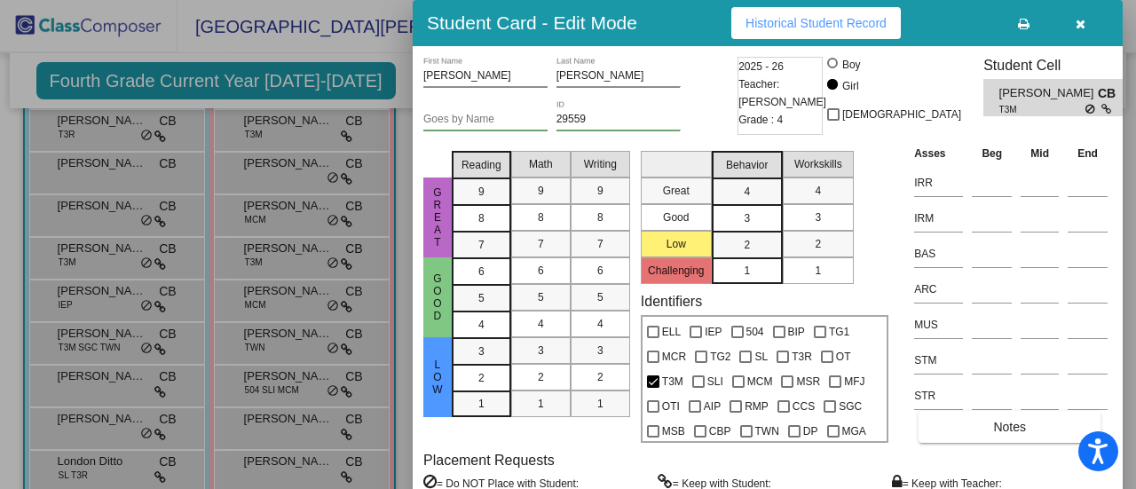
click at [801, 16] on span "Historical Student Record" at bounding box center [816, 23] width 141 height 14
click at [1078, 31] on button "button" at bounding box center [1080, 23] width 57 height 32
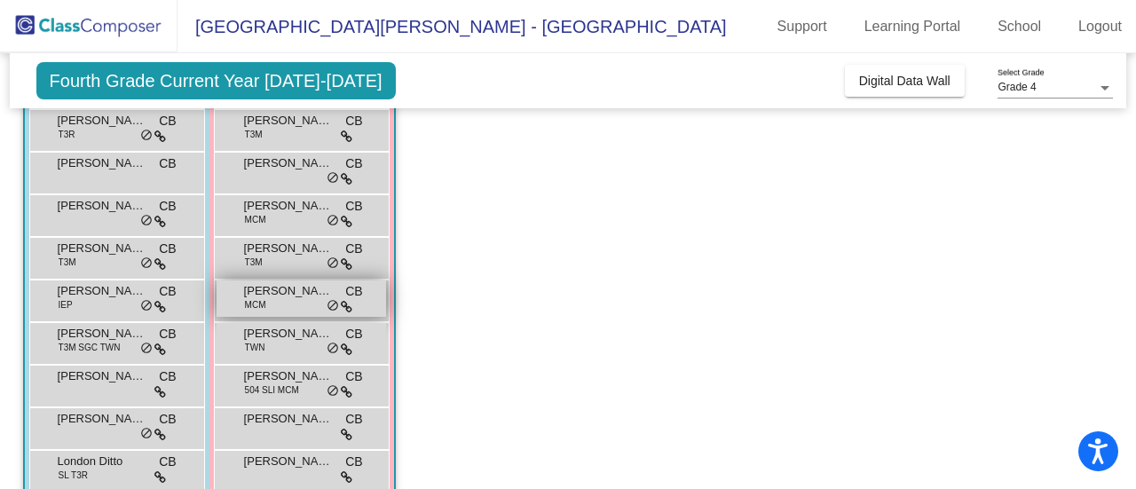
click at [292, 294] on span "[PERSON_NAME]" at bounding box center [288, 291] width 89 height 18
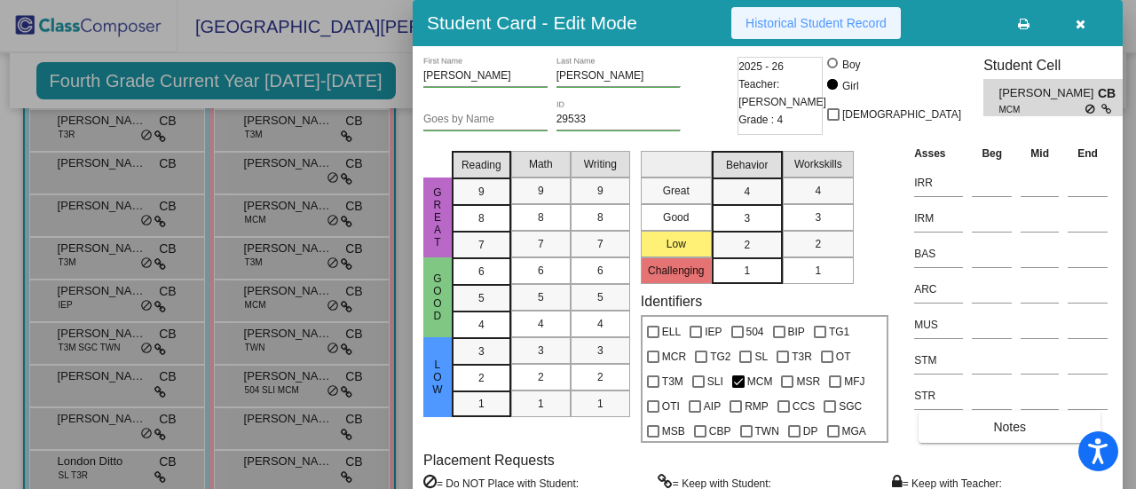
click at [852, 22] on span "Historical Student Record" at bounding box center [816, 23] width 141 height 14
click at [314, 384] on div at bounding box center [568, 244] width 1136 height 489
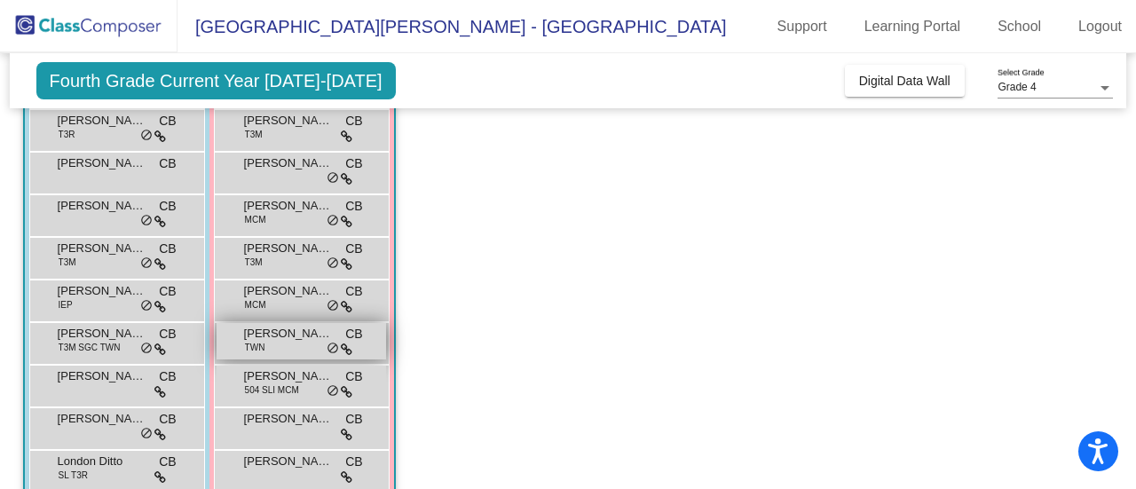
click at [305, 328] on span "[PERSON_NAME]" at bounding box center [288, 334] width 89 height 18
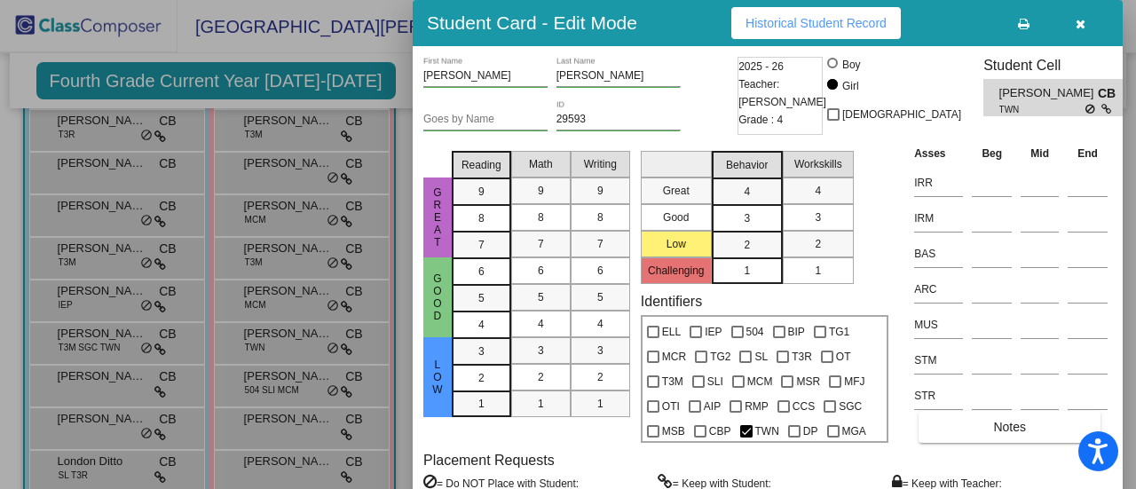
click at [870, 19] on span "Historical Student Record" at bounding box center [816, 23] width 141 height 14
click at [292, 384] on div at bounding box center [568, 244] width 1136 height 489
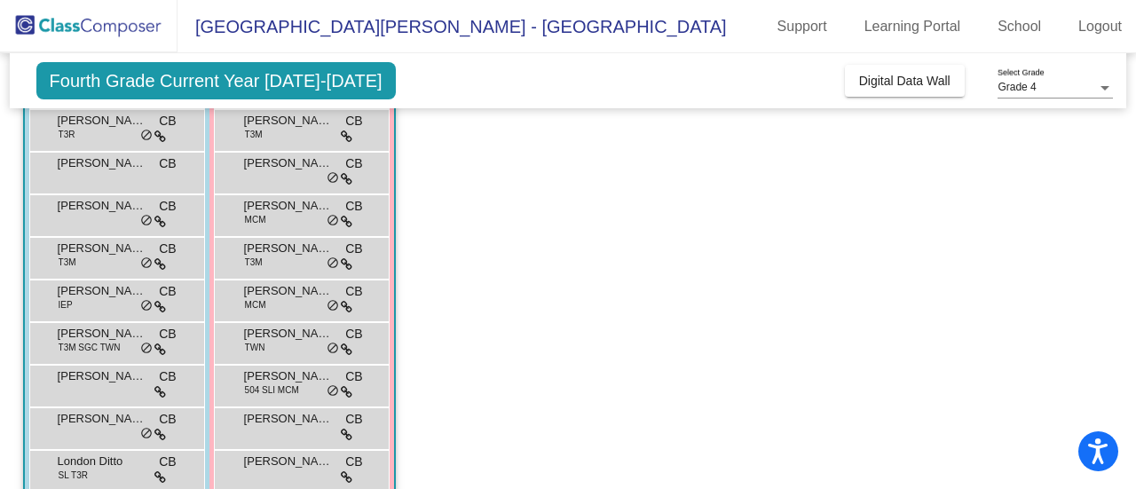
click at [292, 384] on span "504 SLI MCM" at bounding box center [272, 390] width 54 height 13
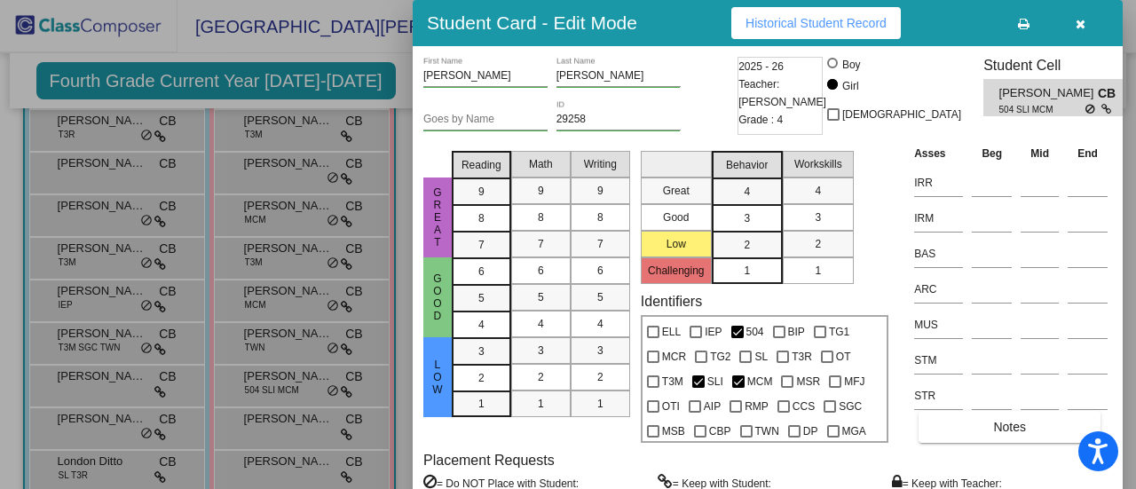
click at [799, 21] on span "Historical Student Record" at bounding box center [816, 23] width 141 height 14
click at [212, 317] on div at bounding box center [568, 244] width 1136 height 489
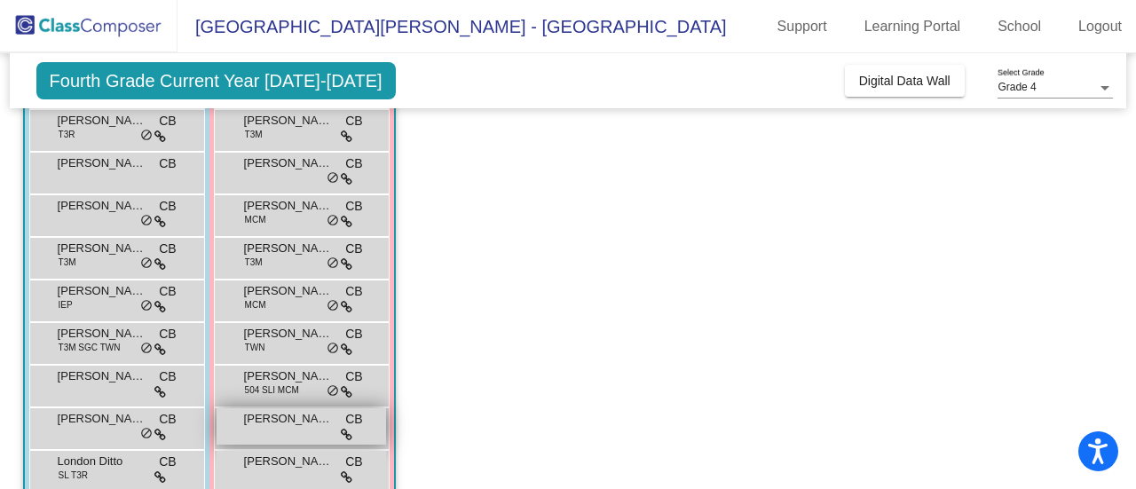
click at [280, 418] on span "[PERSON_NAME]" at bounding box center [288, 419] width 89 height 18
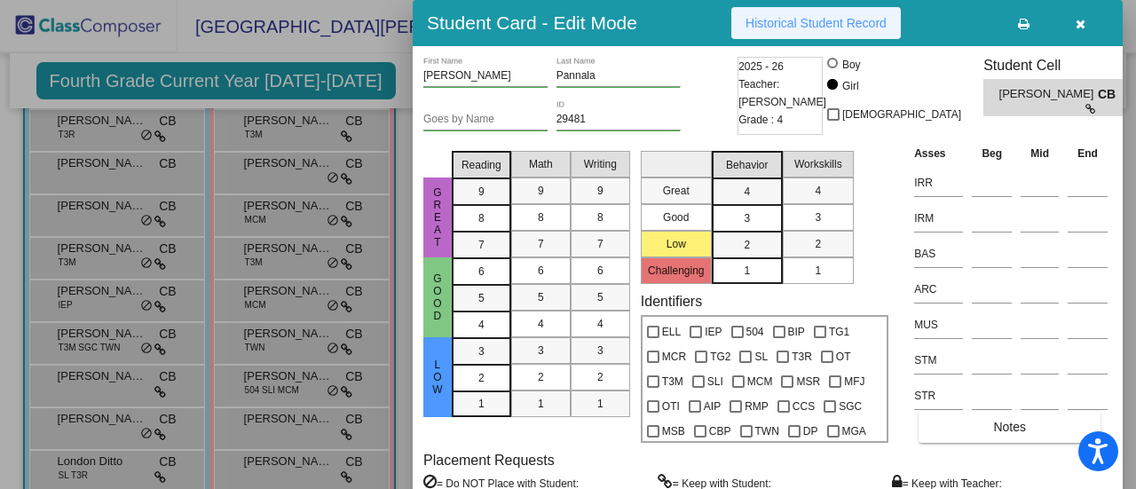
click at [836, 23] on span "Historical Student Record" at bounding box center [816, 23] width 141 height 14
click at [225, 422] on div at bounding box center [568, 244] width 1136 height 489
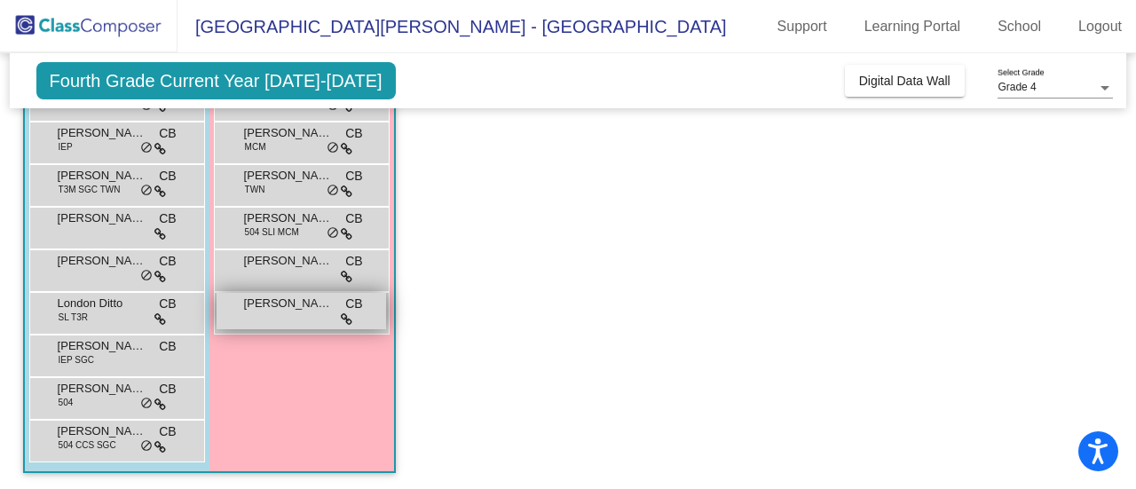
scroll to position [444, 0]
click at [291, 303] on span "[PERSON_NAME]" at bounding box center [288, 302] width 89 height 18
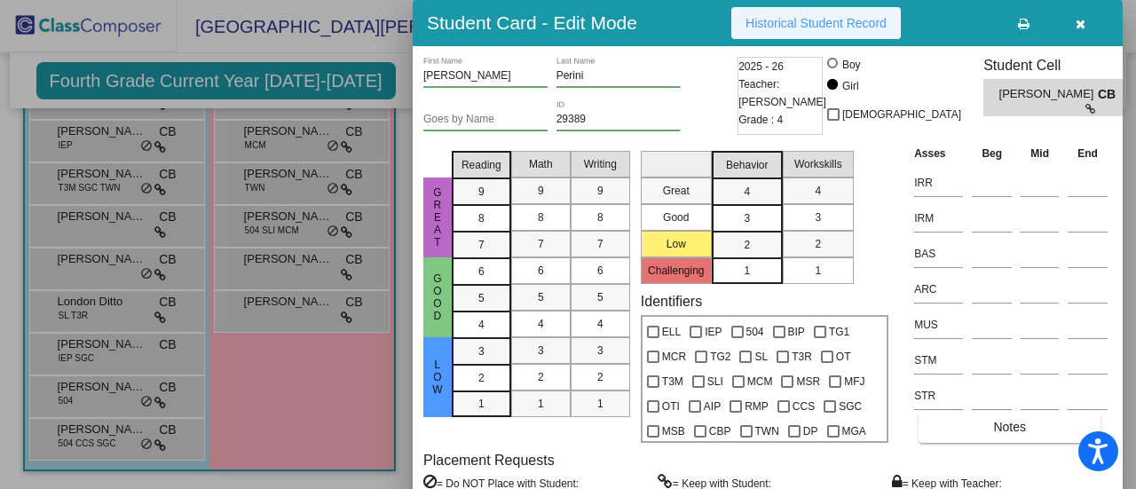
click at [819, 20] on span "Historical Student Record" at bounding box center [816, 23] width 141 height 14
click at [128, 338] on div at bounding box center [568, 244] width 1136 height 489
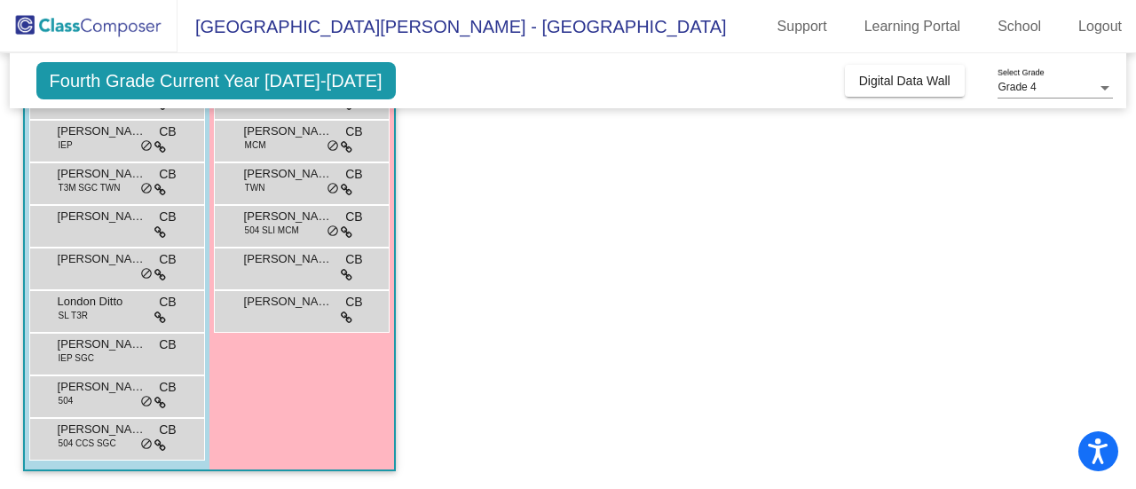
click at [128, 338] on span "[PERSON_NAME]" at bounding box center [102, 345] width 89 height 18
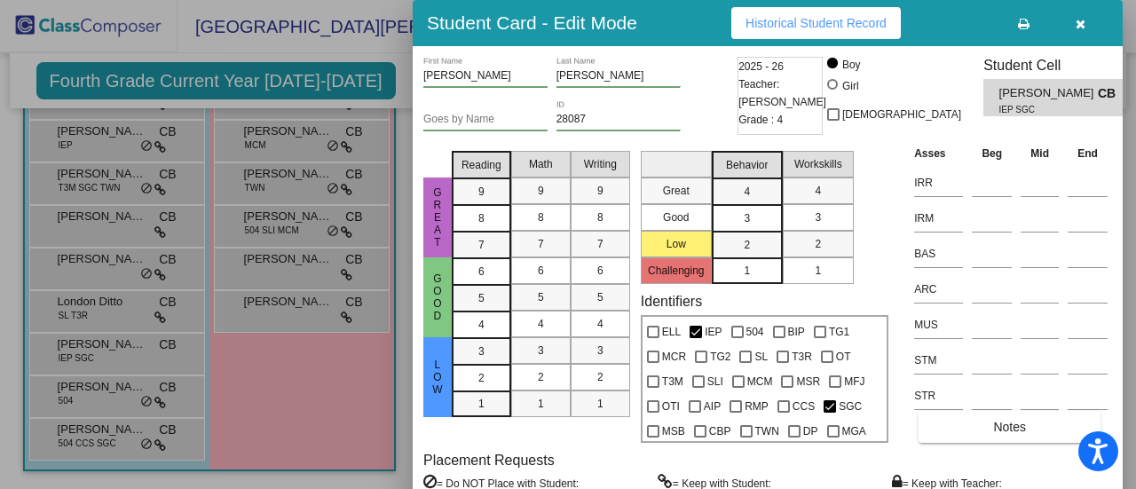
click at [827, 19] on span "Historical Student Record" at bounding box center [816, 23] width 141 height 14
click at [1085, 28] on icon "button" at bounding box center [1081, 24] width 10 height 12
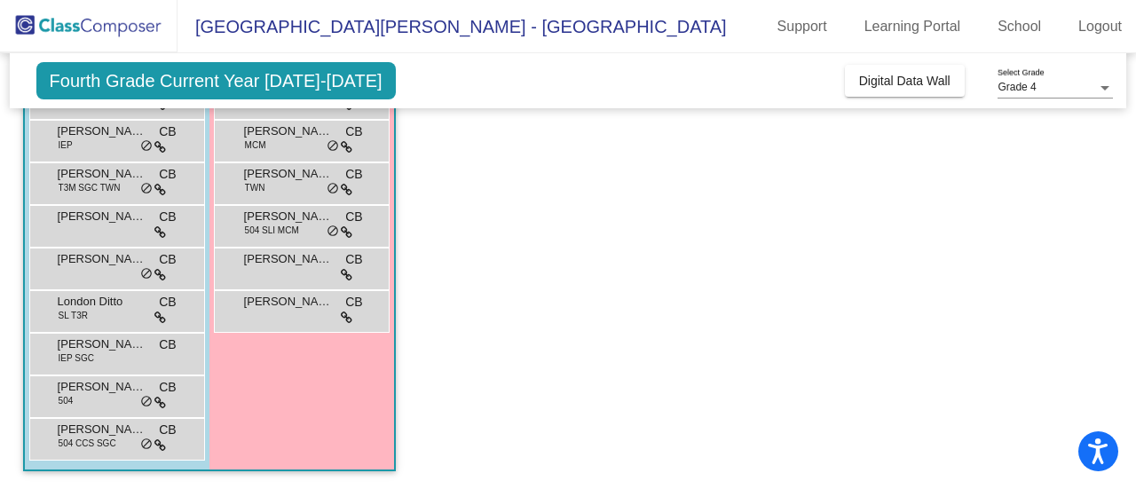
scroll to position [0, 0]
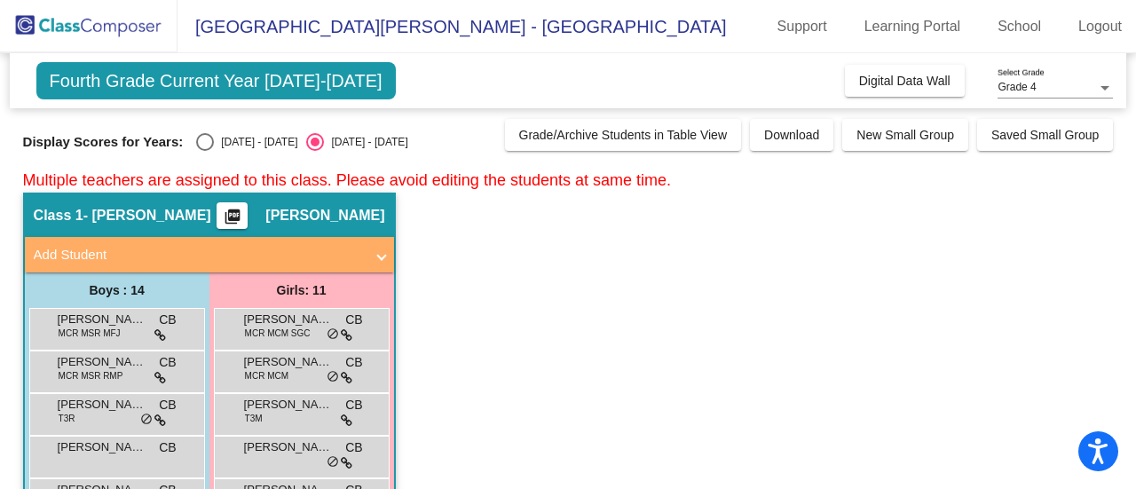
click at [97, 219] on span "- [PERSON_NAME]" at bounding box center [147, 216] width 128 height 18
click at [267, 212] on div "Class 1 - [PERSON_NAME] picture_as_pdf [PERSON_NAME]" at bounding box center [209, 215] width 369 height 43
click at [294, 210] on span "[PERSON_NAME]" at bounding box center [324, 216] width 119 height 18
click at [268, 69] on span "Fourth Grade Current Year [DATE]-[DATE]" at bounding box center [216, 80] width 360 height 37
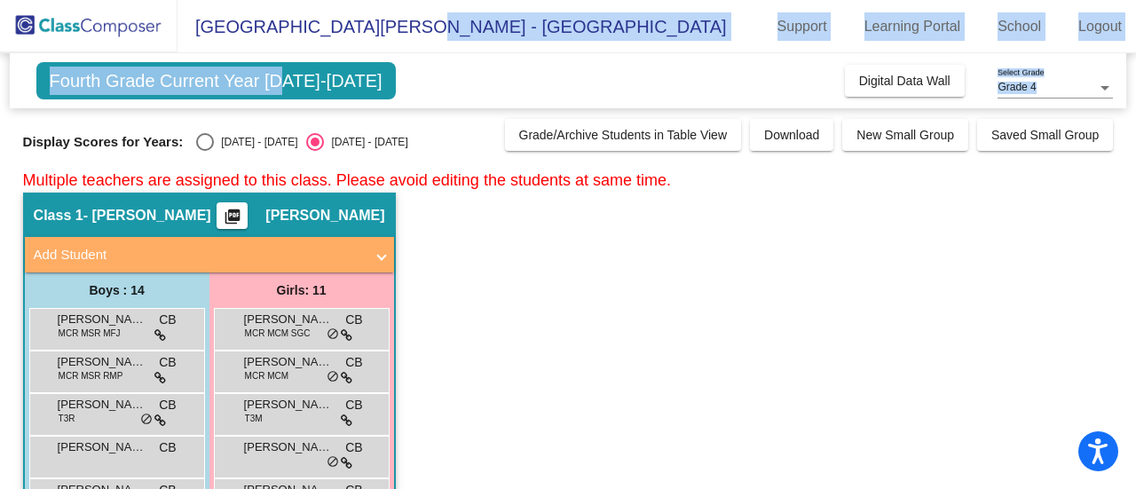
drag, startPoint x: 270, startPoint y: 70, endPoint x: 390, endPoint y: 31, distance: 126.1
click at [390, 31] on app-root "[GEOGRAPHIC_DATA][PERSON_NAME] - [PERSON_NAME] Support Learning Portal School L…" at bounding box center [568, 244] width 1136 height 489
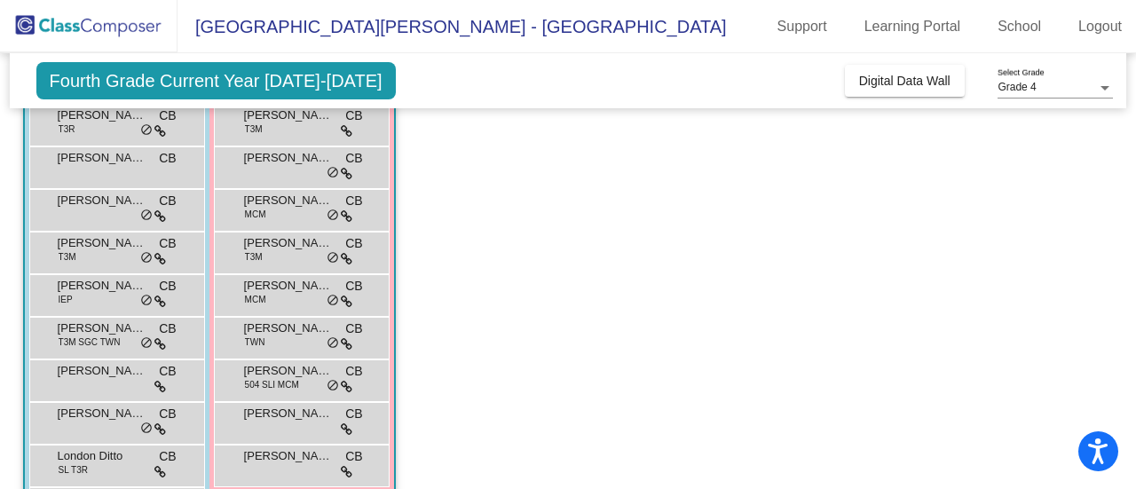
scroll to position [296, 0]
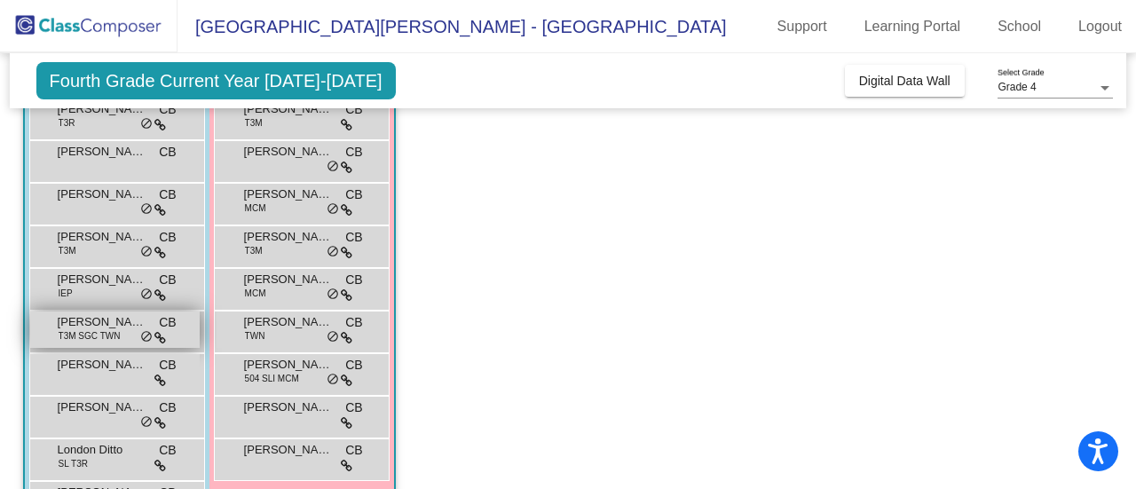
click at [90, 324] on span "[PERSON_NAME]" at bounding box center [102, 322] width 89 height 18
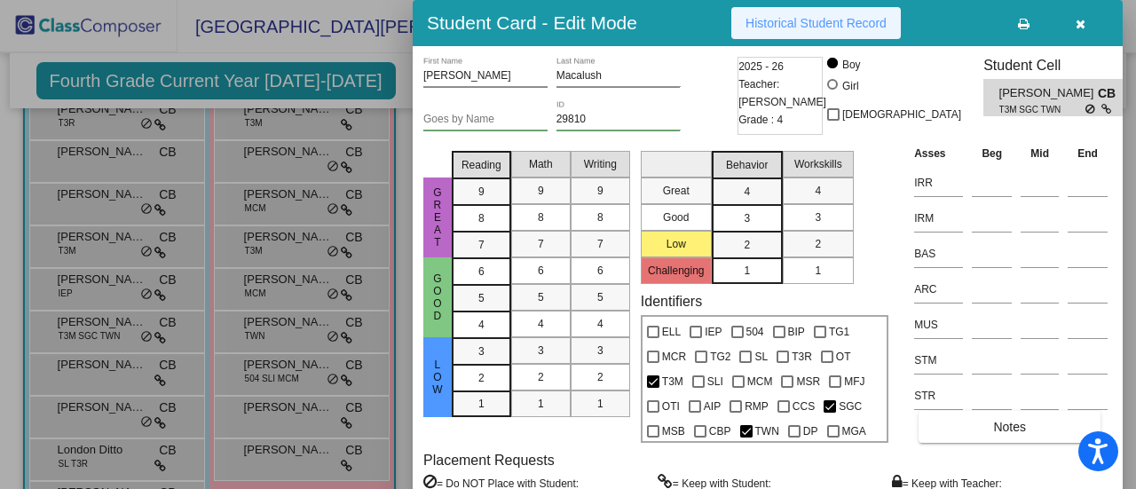
click at [801, 16] on span "Historical Student Record" at bounding box center [816, 23] width 141 height 14
click at [1078, 28] on icon "button" at bounding box center [1081, 24] width 10 height 12
